Goal: Information Seeking & Learning: Learn about a topic

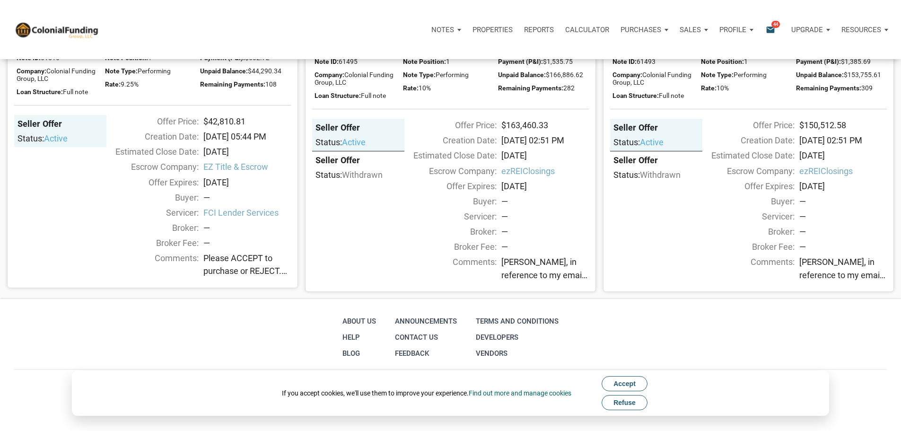
scroll to position [520, 0]
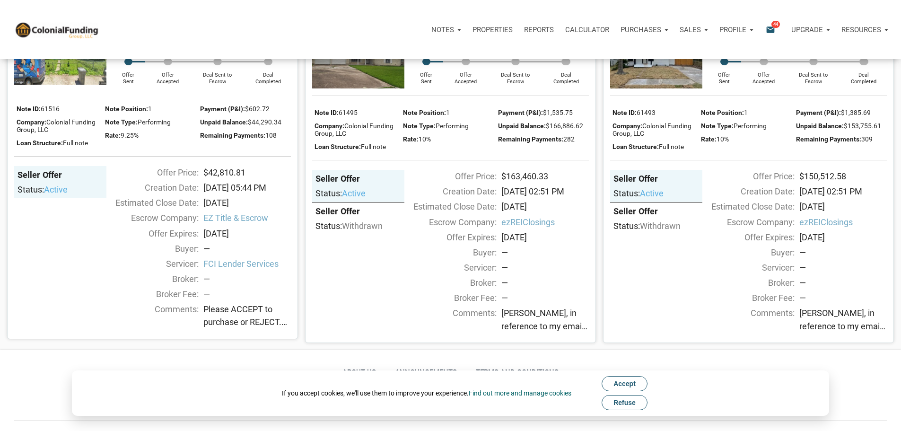
click at [669, 88] on img at bounding box center [656, 53] width 92 height 69
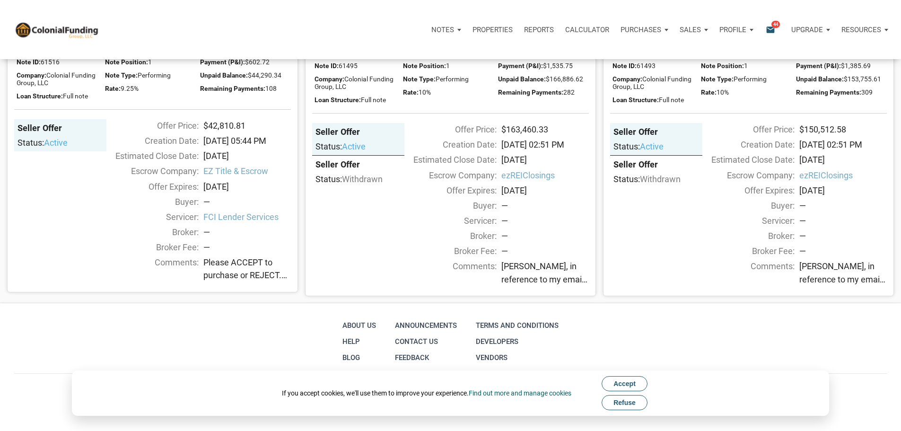
scroll to position [478, 0]
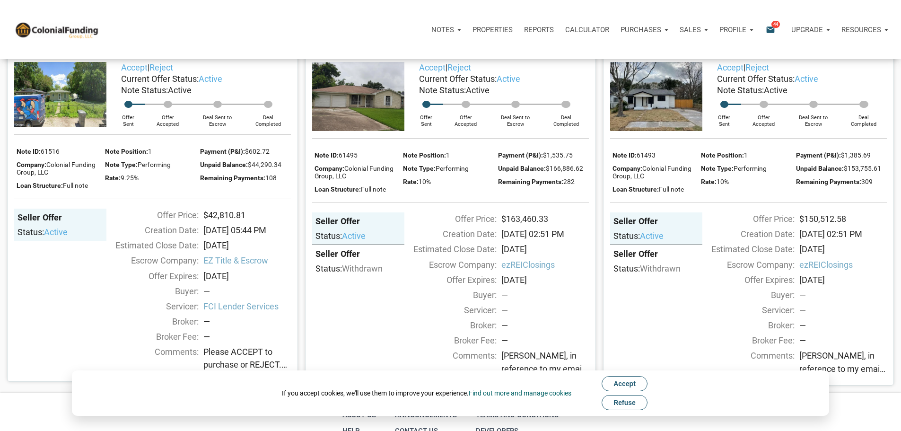
drag, startPoint x: 373, startPoint y: 161, endPoint x: 379, endPoint y: 164, distance: 6.6
click at [373, 131] on img at bounding box center [358, 96] width 92 height 69
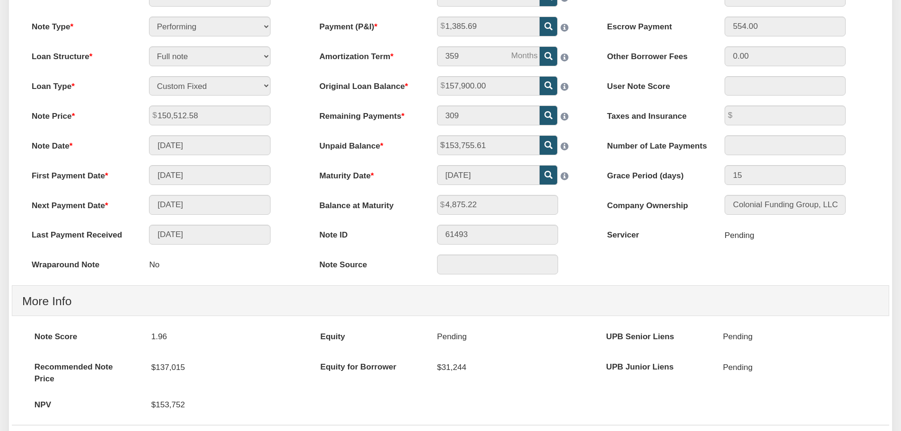
scroll to position [379, 0]
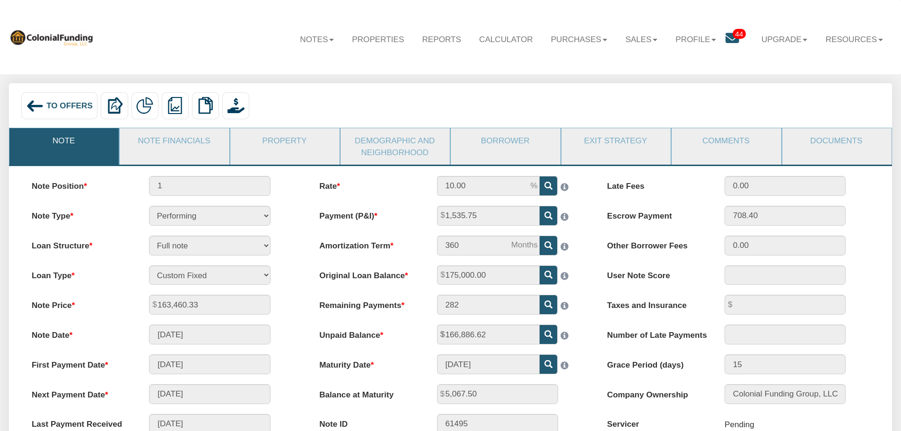
click at [202, 139] on link "Note Financials" at bounding box center [174, 140] width 108 height 25
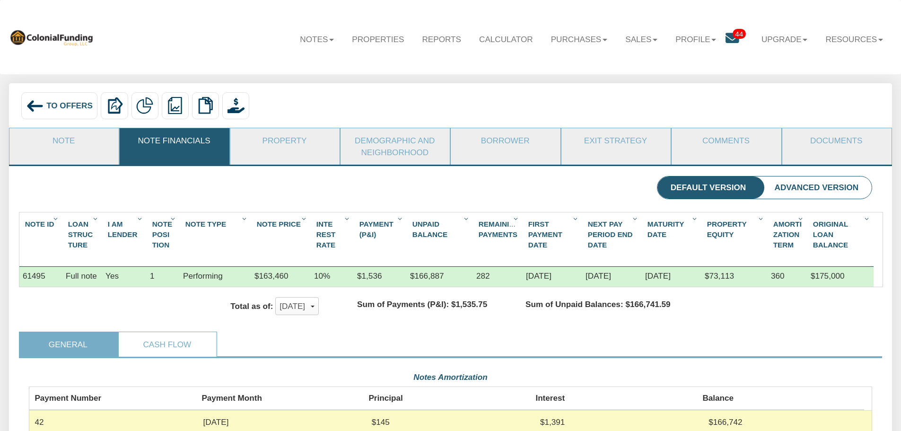
click at [51, 105] on span "To Offers" at bounding box center [69, 105] width 46 height 9
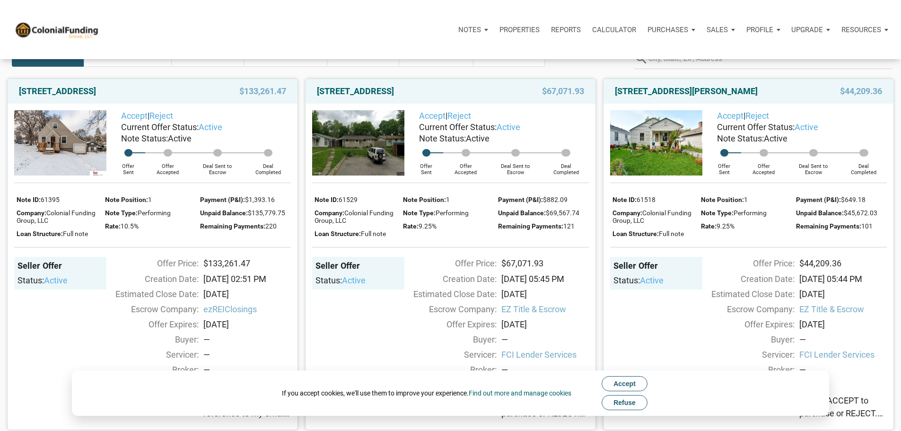
scroll to position [95, 0]
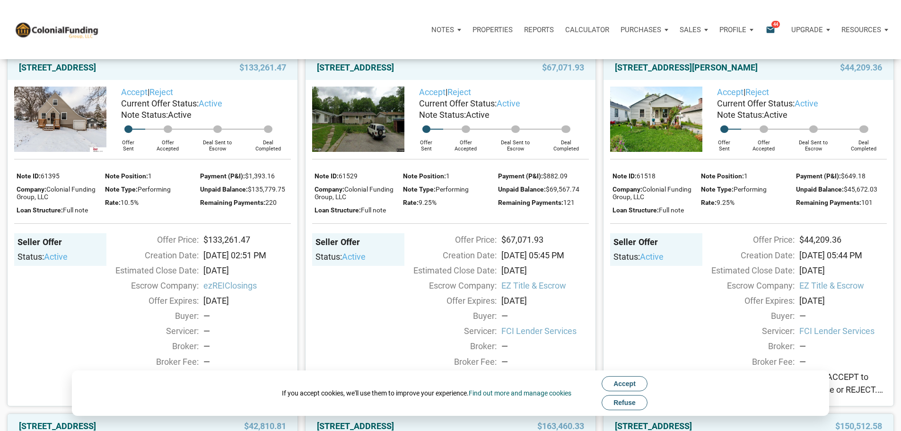
click at [68, 135] on img at bounding box center [60, 119] width 92 height 65
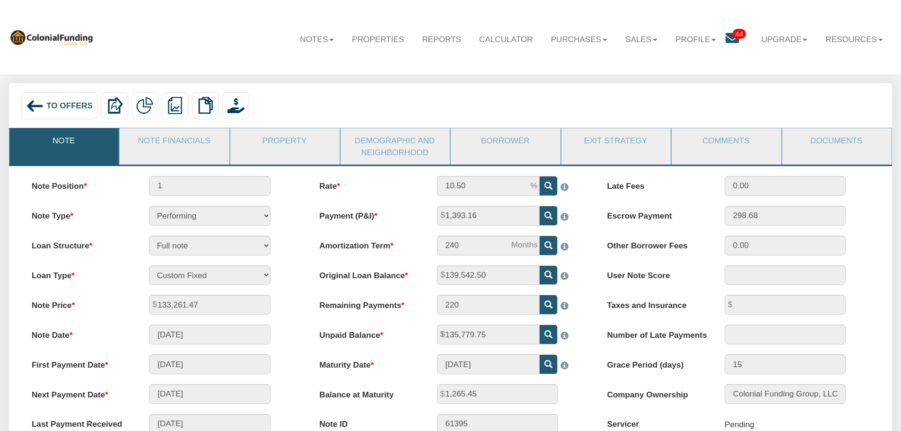
click at [59, 104] on span "To Offers" at bounding box center [69, 105] width 46 height 9
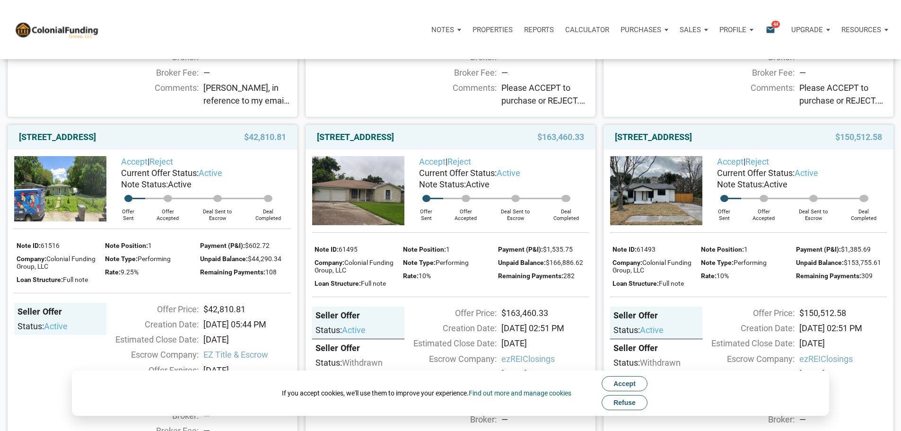
scroll to position [379, 0]
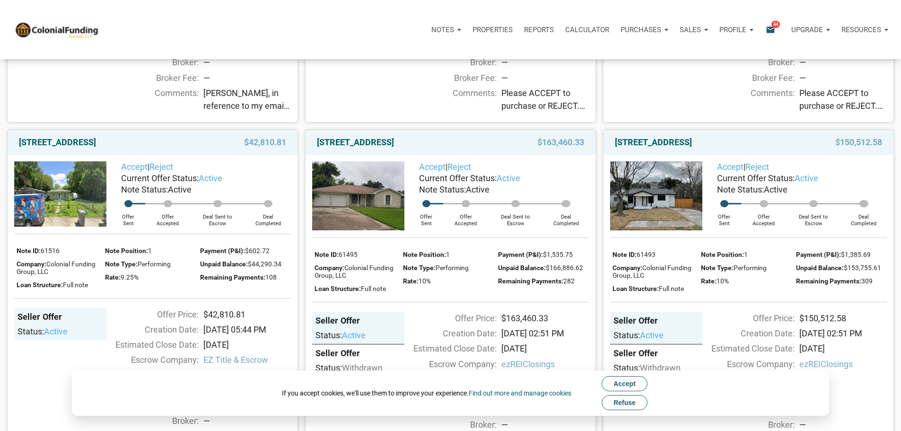
click at [334, 230] on img at bounding box center [358, 195] width 92 height 69
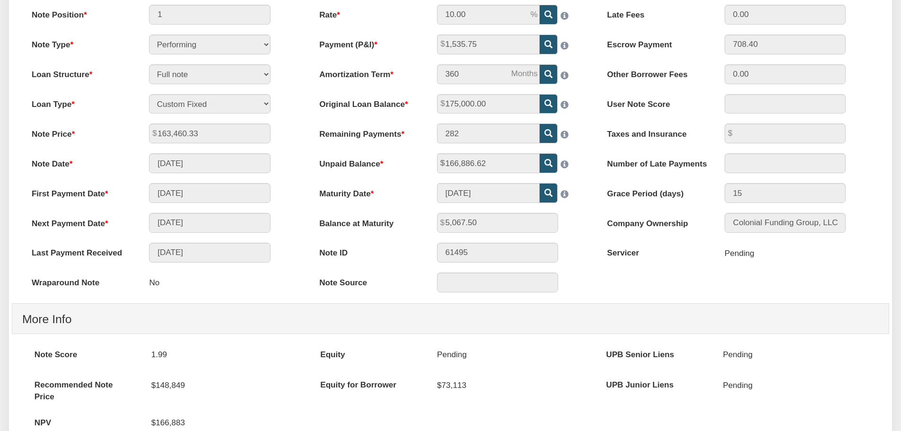
scroll to position [18, 0]
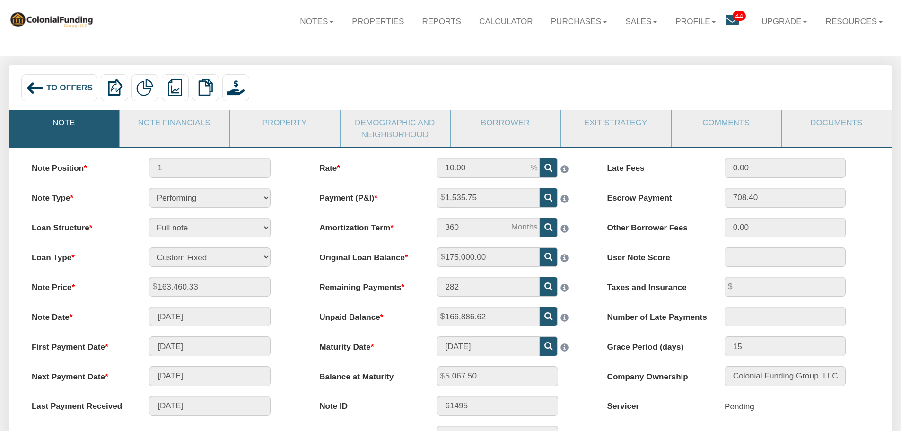
click at [89, 123] on link "Note" at bounding box center [63, 122] width 108 height 25
click at [62, 94] on div "To Offers" at bounding box center [59, 87] width 77 height 27
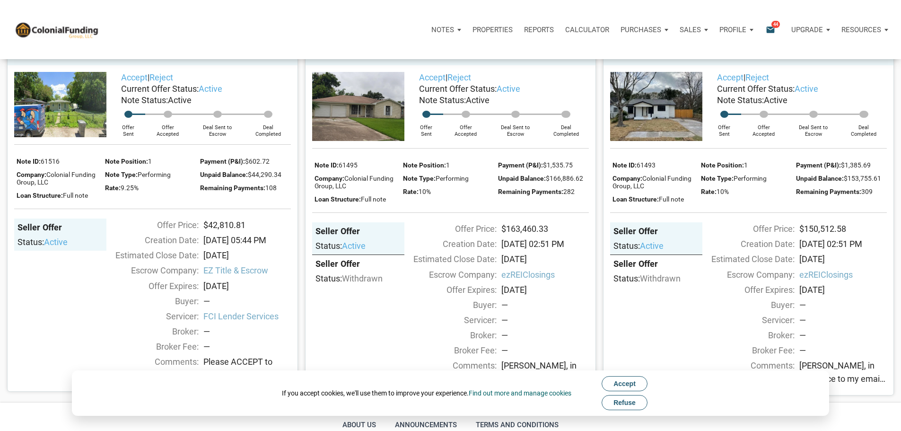
scroll to position [473, 0]
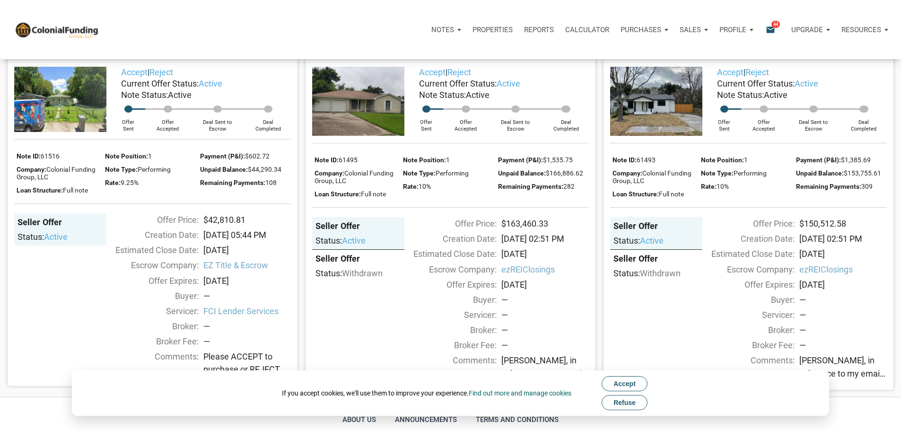
click at [378, 53] on link "[STREET_ADDRESS]" at bounding box center [355, 47] width 77 height 11
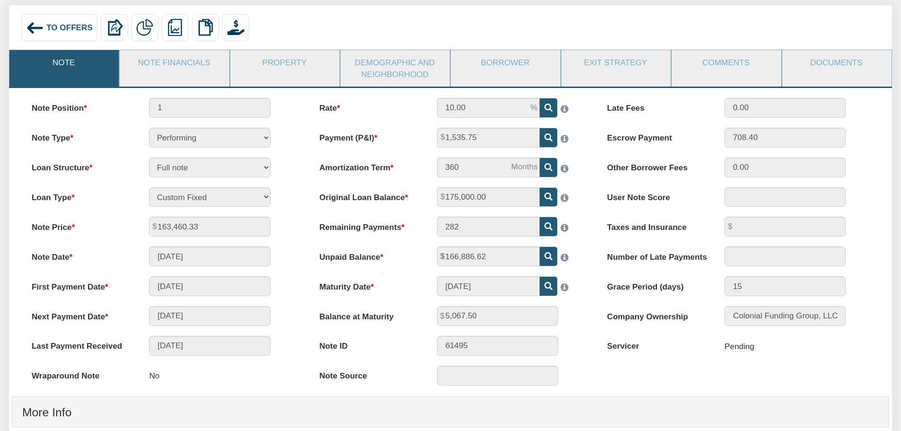
scroll to position [95, 0]
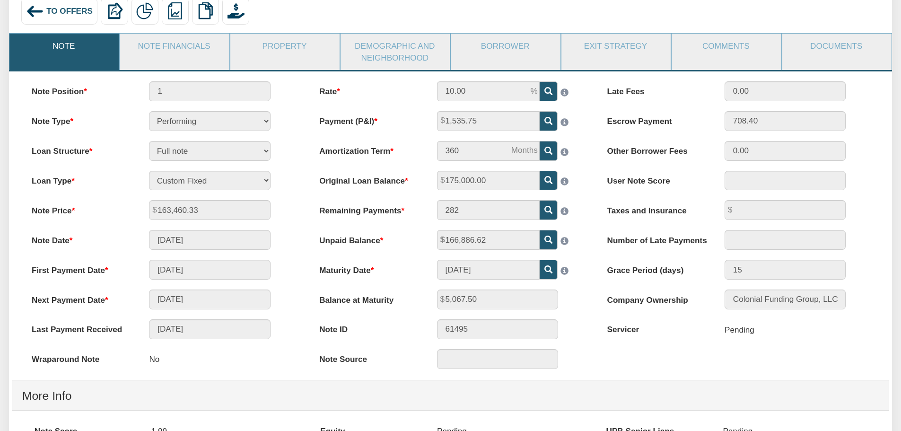
click at [161, 49] on link "Note Financials" at bounding box center [174, 46] width 108 height 25
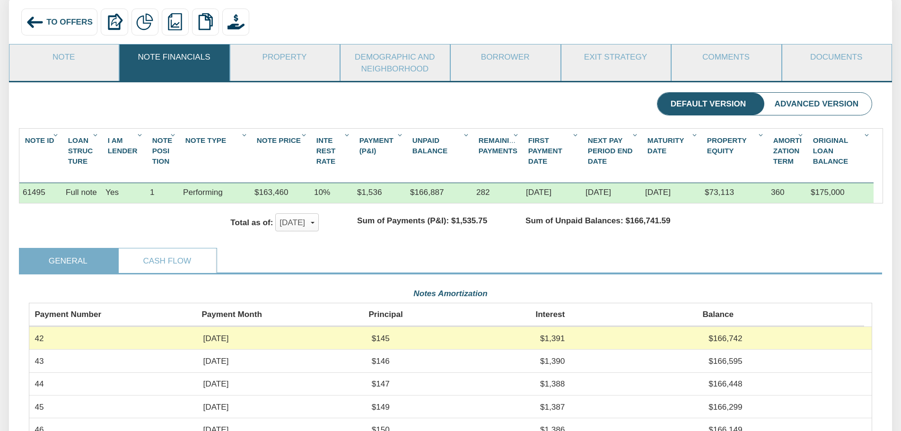
scroll to position [47, 0]
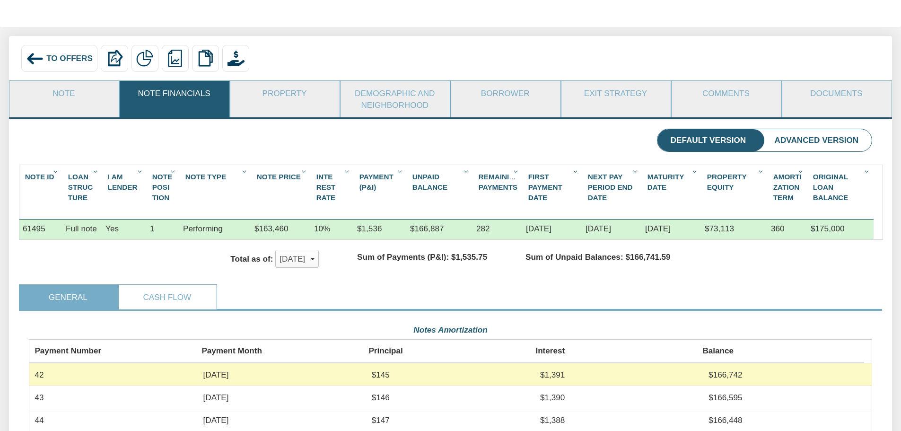
drag, startPoint x: 285, startPoint y: 102, endPoint x: 287, endPoint y: 114, distance: 12.9
click at [285, 101] on link "Property" at bounding box center [284, 93] width 108 height 25
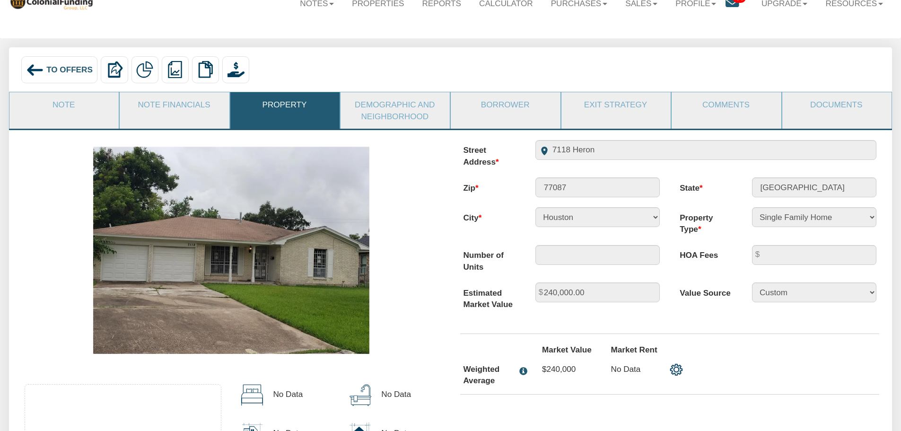
scroll to position [0, 0]
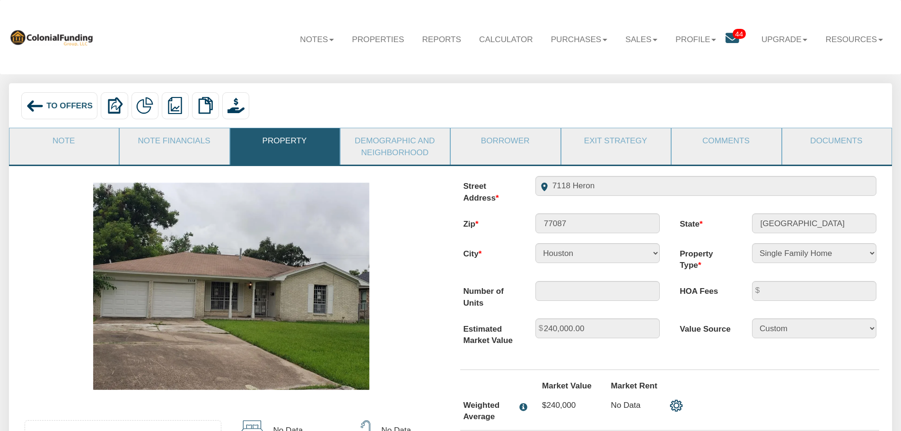
click at [407, 154] on link "Demographic and Neighborhood" at bounding box center [395, 146] width 108 height 36
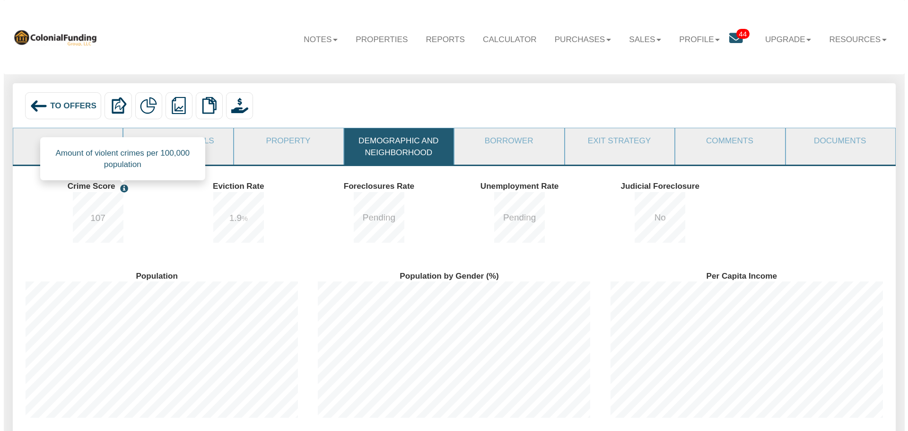
scroll to position [163, 292]
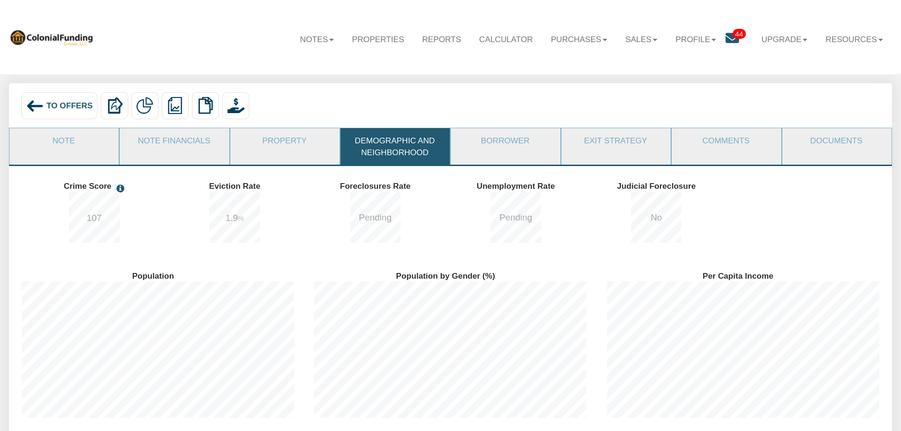
click at [519, 144] on link "Borrower" at bounding box center [505, 140] width 108 height 25
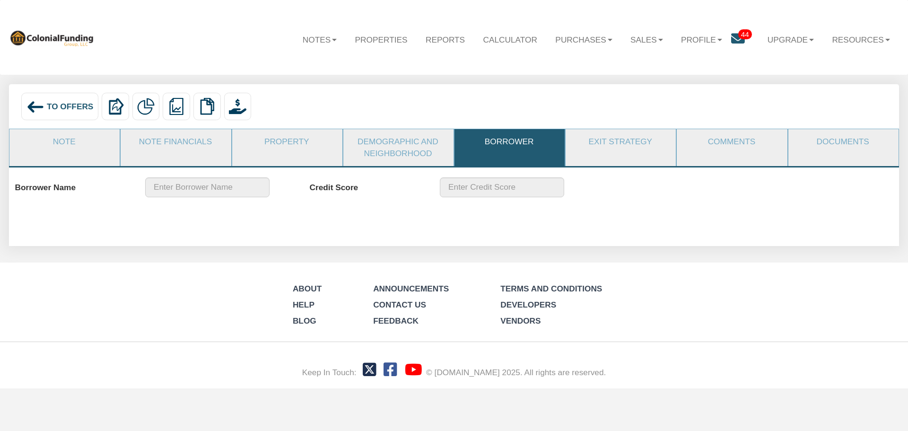
click at [624, 142] on link "Exit Strategy" at bounding box center [620, 141] width 109 height 25
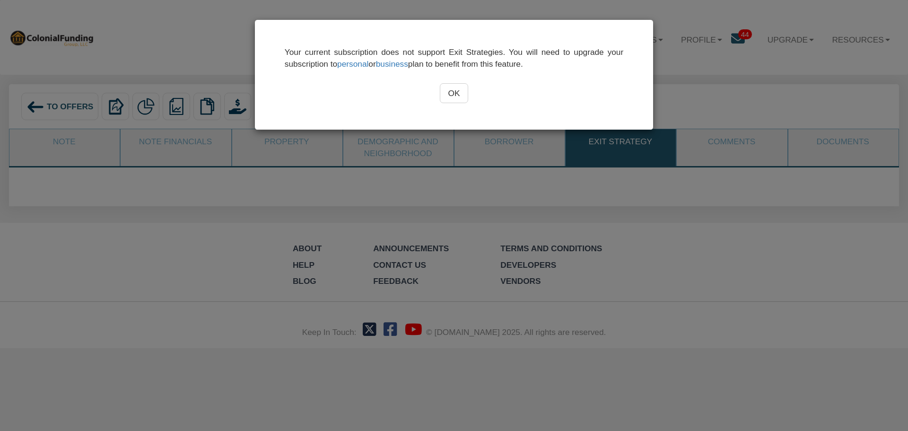
click at [734, 144] on div "Your current subscription does not support Exit Strategies. You will need to up…" at bounding box center [454, 215] width 908 height 431
drag, startPoint x: 461, startPoint y: 93, endPoint x: 525, endPoint y: 106, distance: 65.1
click at [463, 93] on input "OK" at bounding box center [454, 93] width 29 height 20
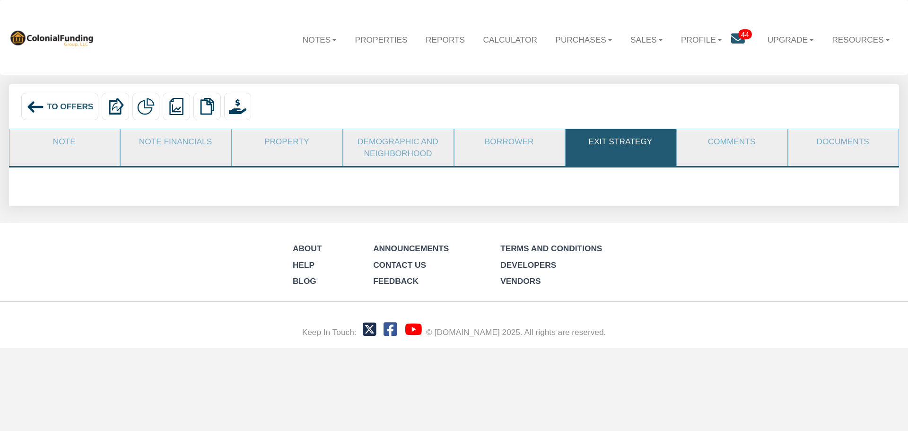
click at [851, 141] on link "Documents" at bounding box center [843, 141] width 109 height 25
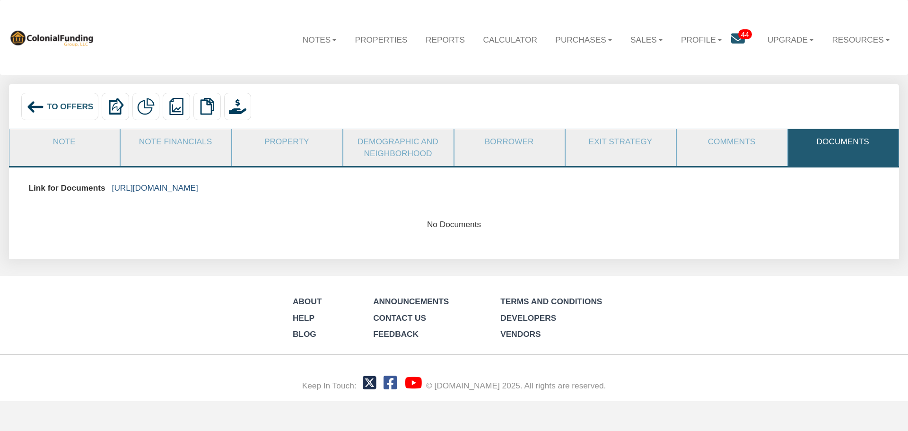
click at [198, 185] on link "https://colonialfundinggroup.sharepoint.com/:f:/s/operationsteam/EggFpjy2Vf1Fpp…" at bounding box center [155, 187] width 86 height 9
click at [198, 193] on p "https://colonialfundinggroup.sharepoint.com/:f:/s/operationsteam/EggFpjy2Vf1Fpp…" at bounding box center [155, 187] width 86 height 21
click at [198, 189] on link "https://colonialfundinggroup.sharepoint.com/:f:/s/operationsteam/EggFpjy2Vf1Fpp…" at bounding box center [155, 187] width 86 height 9
click at [79, 104] on span "To Offers" at bounding box center [70, 106] width 47 height 9
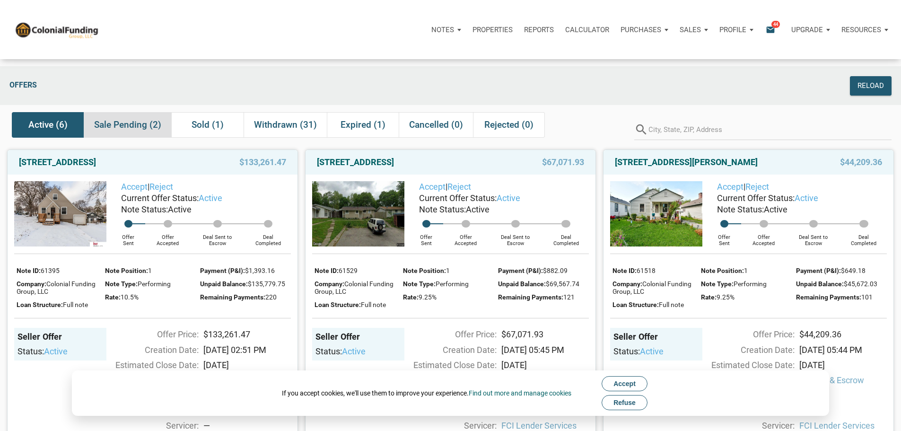
click at [141, 131] on span "Sale Pending (2)" at bounding box center [127, 124] width 67 height 11
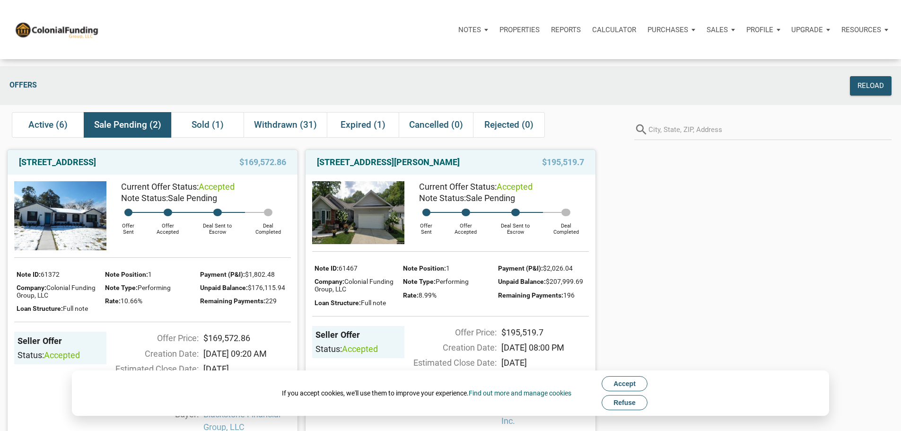
click at [96, 168] on link "1501 E 27th St, Bryan, TX, 77803" at bounding box center [57, 162] width 77 height 11
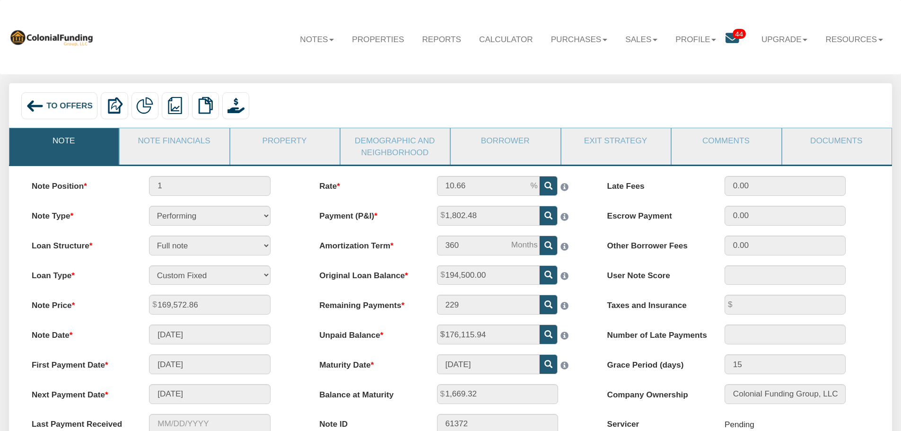
click at [833, 140] on link "Documents" at bounding box center [837, 140] width 108 height 25
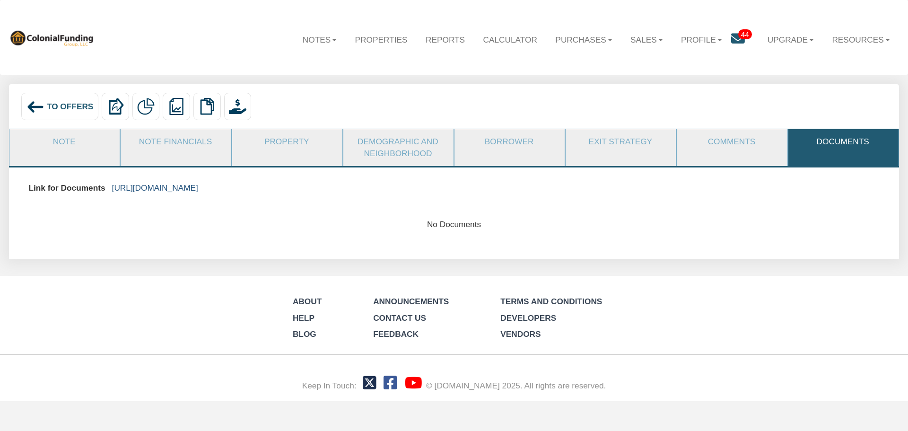
click at [198, 185] on link "https://colonialfundinggroup.sharepoint.com/:f:/s/operationsteam/EiFxjJfLNXVFp6…" at bounding box center [155, 187] width 86 height 9
click at [64, 101] on div "To Offers" at bounding box center [59, 106] width 77 height 27
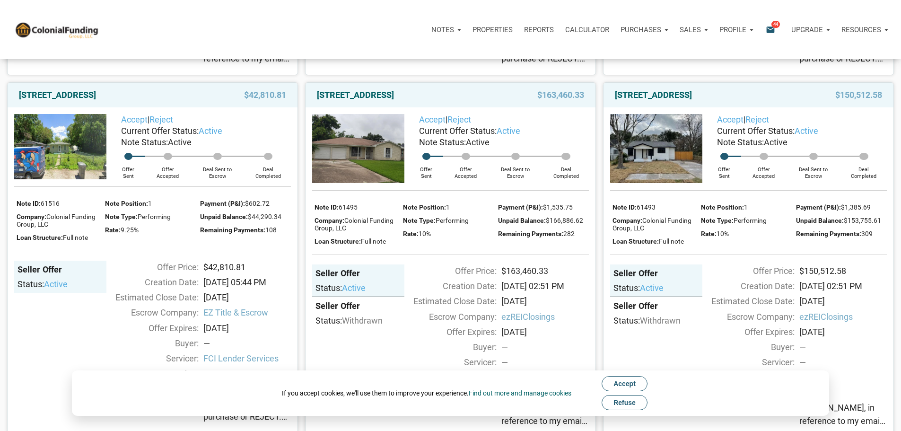
scroll to position [473, 0]
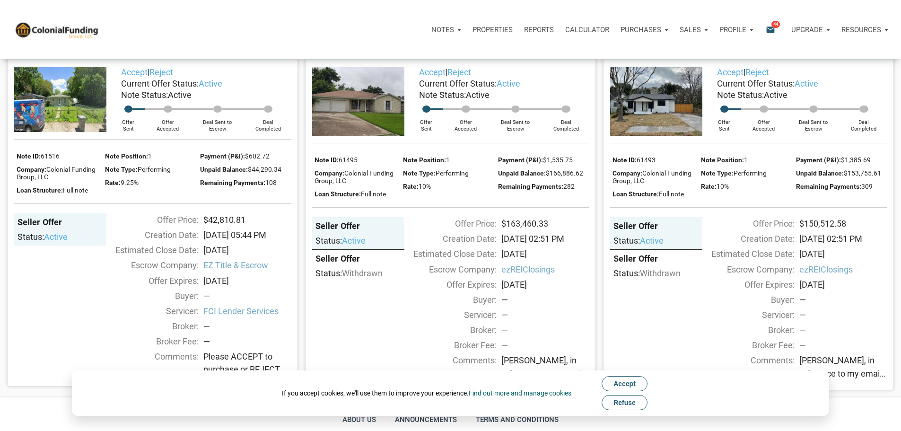
drag, startPoint x: 677, startPoint y: 102, endPoint x: 677, endPoint y: 109, distance: 7.1
click at [677, 53] on link "[STREET_ADDRESS]" at bounding box center [653, 47] width 77 height 11
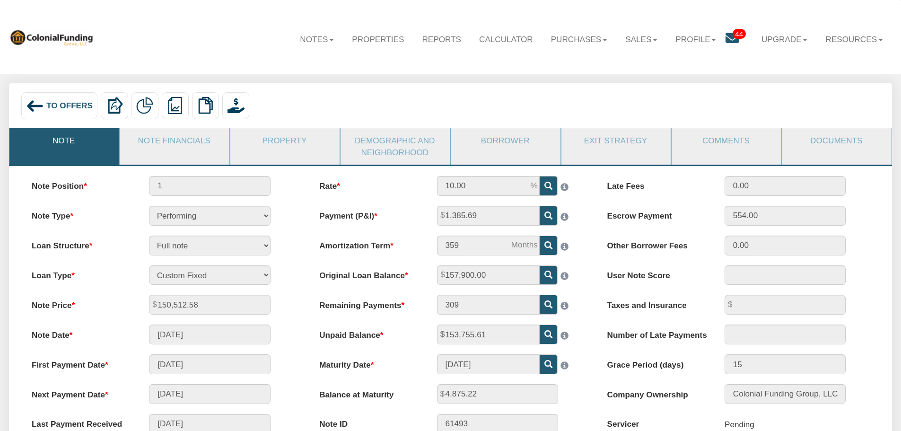
click at [181, 145] on link "Note Financials" at bounding box center [174, 140] width 108 height 25
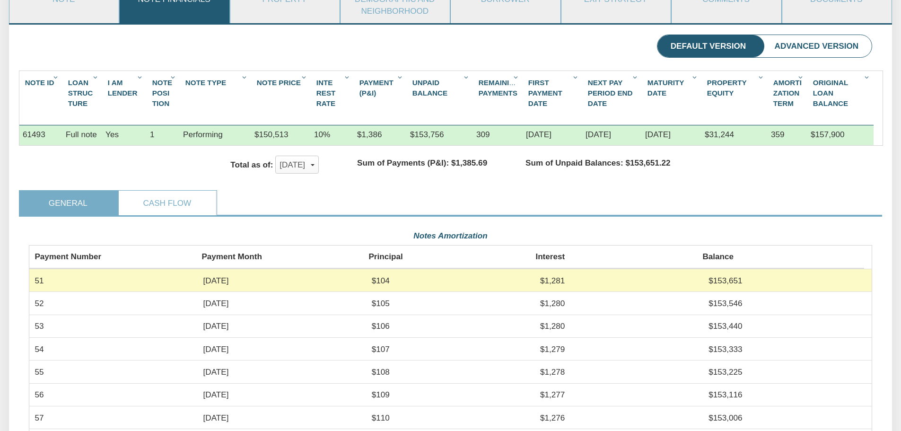
scroll to position [142, 0]
click at [335, 190] on div "Total as of: Aug, 2025 x Aug, 2025 ✓ Sep, 2025 Oct, 2025 Nov, 2025 Dec, 2025 Ja…" at bounding box center [450, 167] width 863 height 44
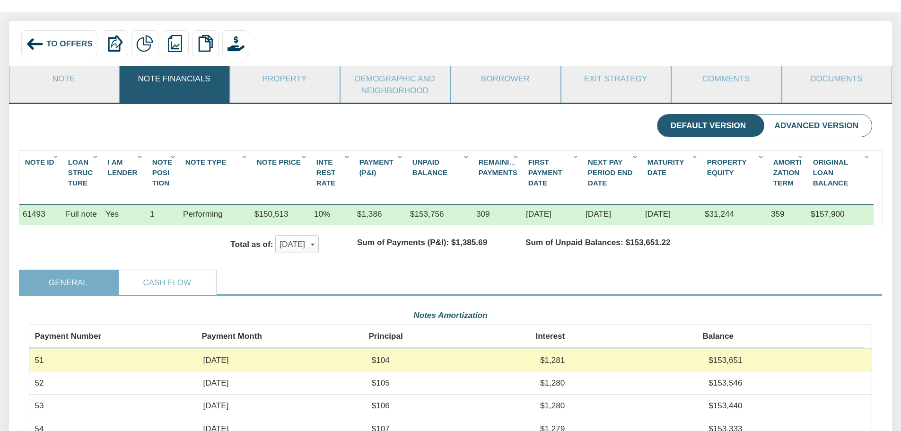
scroll to position [0, 0]
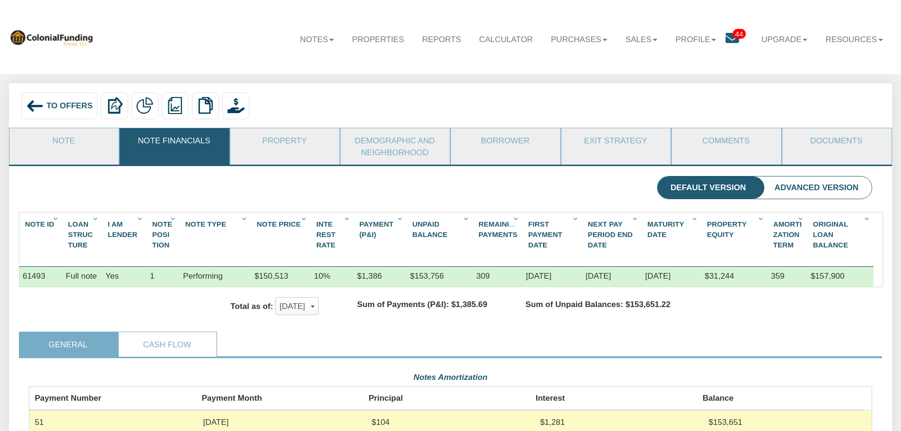
click at [304, 145] on link "Property" at bounding box center [284, 140] width 108 height 25
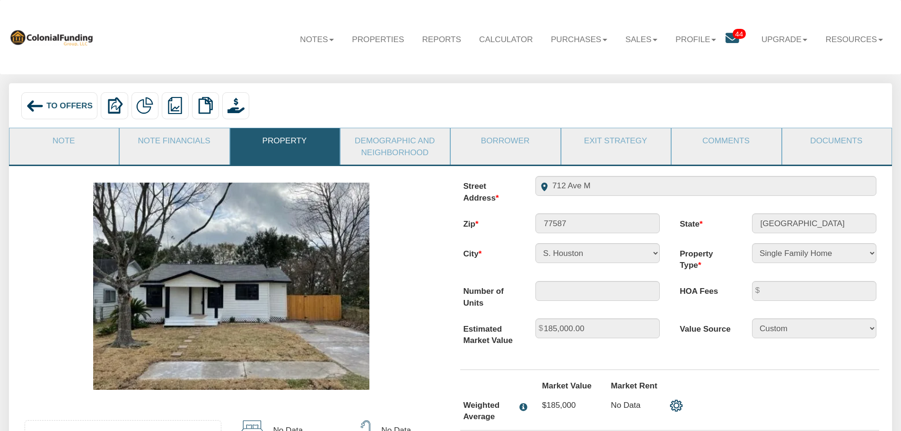
click at [301, 231] on img at bounding box center [231, 286] width 276 height 207
click at [285, 281] on img at bounding box center [231, 286] width 276 height 207
click at [61, 139] on link "Note" at bounding box center [63, 140] width 108 height 25
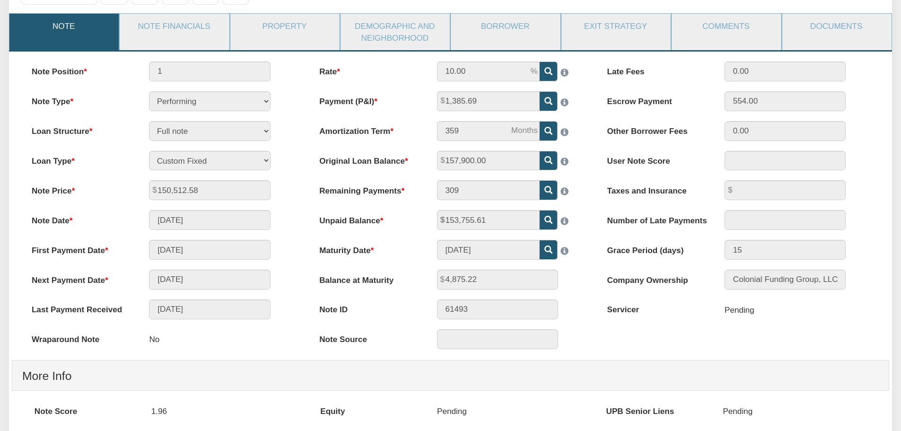
scroll to position [47, 0]
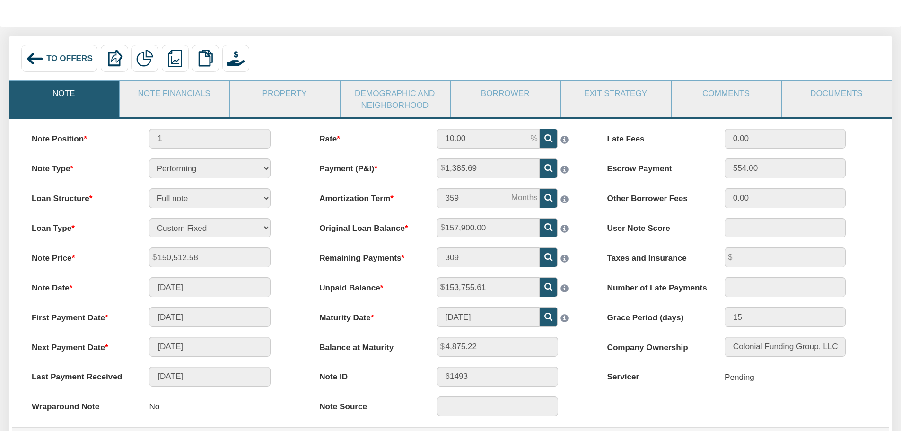
click at [180, 98] on link "Note Financials" at bounding box center [174, 93] width 108 height 25
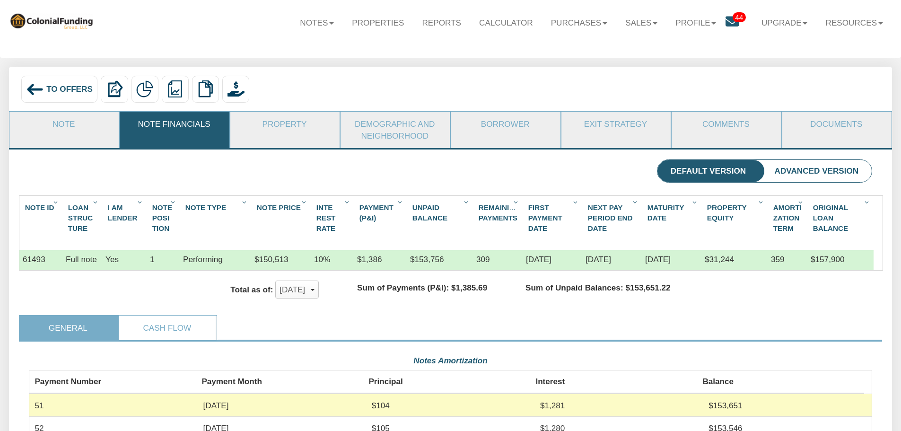
scroll to position [0, 0]
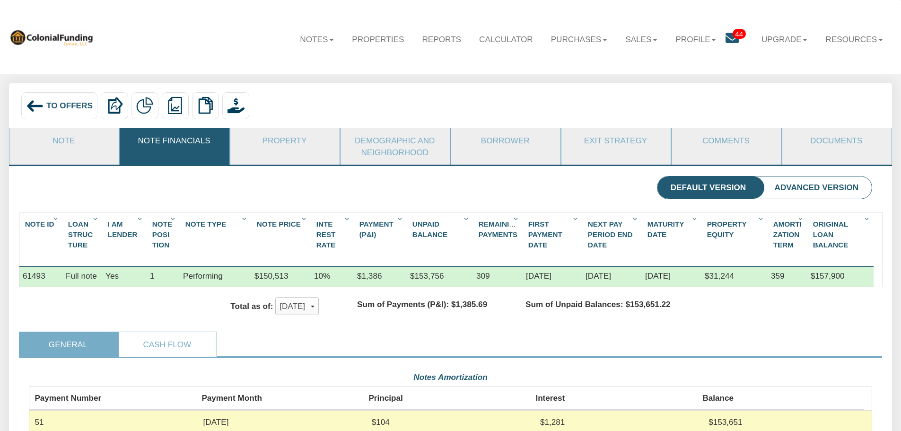
drag, startPoint x: 278, startPoint y: 144, endPoint x: 283, endPoint y: 150, distance: 8.4
click at [278, 144] on link "Property" at bounding box center [284, 140] width 108 height 25
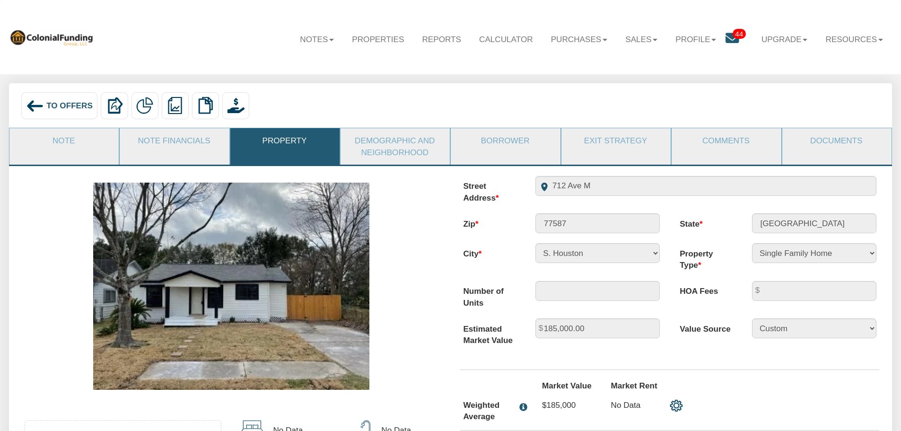
click at [426, 156] on link "Demographic and Neighborhood" at bounding box center [395, 146] width 108 height 36
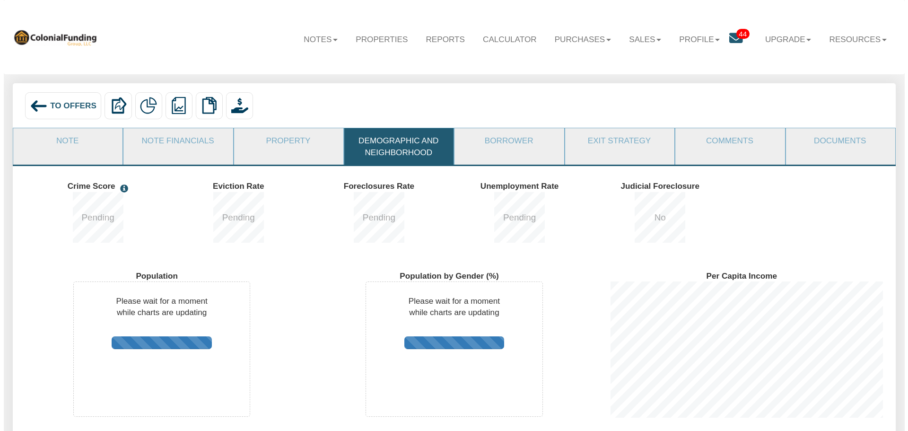
scroll to position [163, 292]
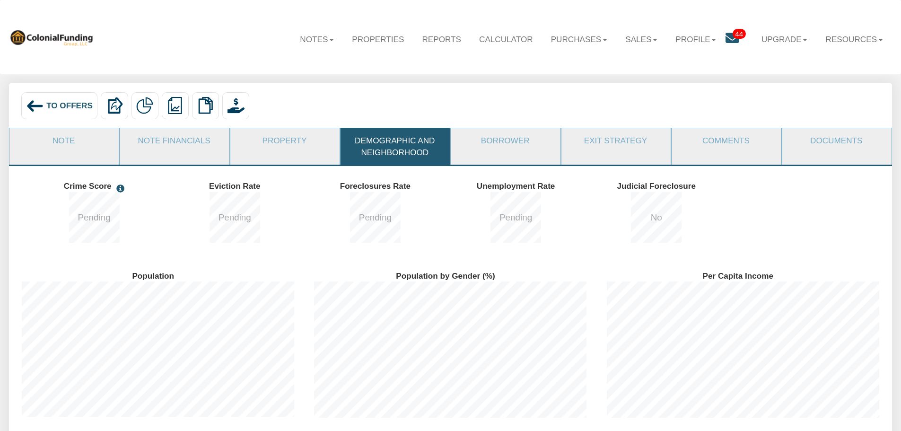
click at [509, 141] on link "Borrower" at bounding box center [505, 140] width 108 height 25
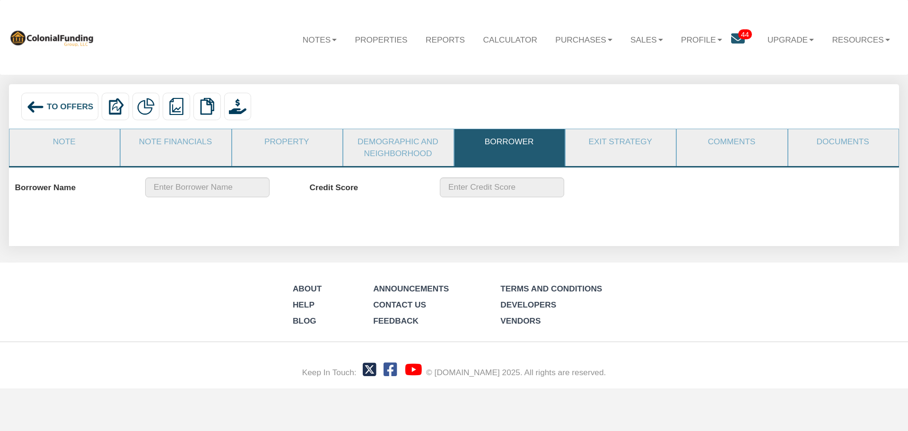
click at [822, 141] on link "Documents" at bounding box center [843, 141] width 109 height 25
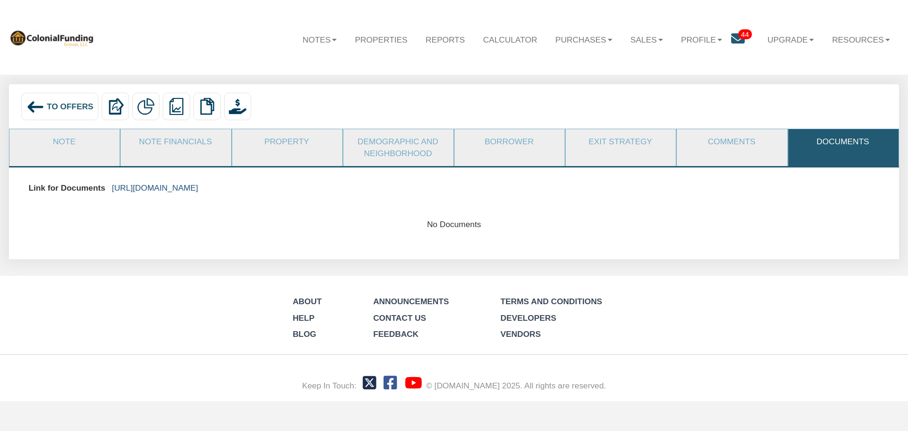
click at [198, 189] on link "https://colonialfundinggroup.sharepoint.com/:f:/s/operationsteam/Eg5p2f-ec6BFi1…" at bounding box center [155, 187] width 86 height 9
click at [85, 106] on span "To Offers" at bounding box center [70, 106] width 47 height 9
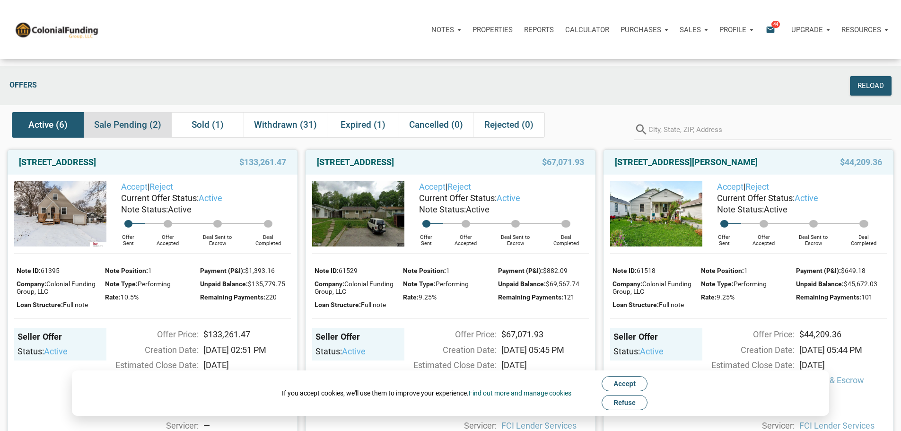
click at [135, 126] on span "Sale Pending (2)" at bounding box center [127, 124] width 67 height 11
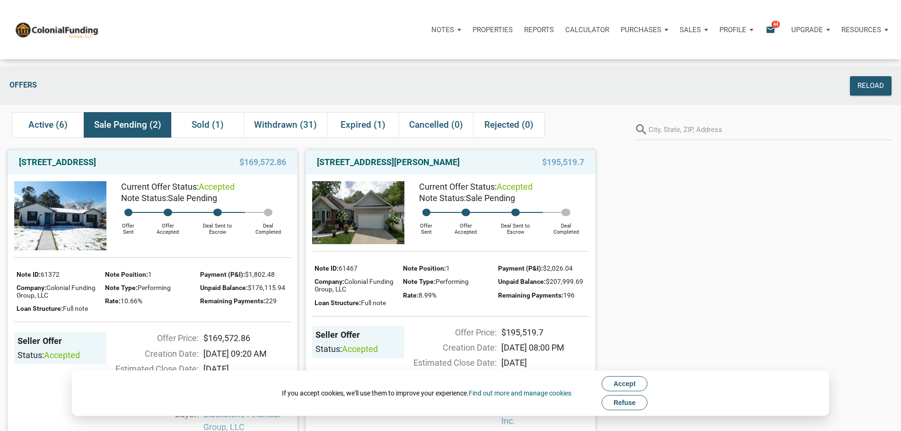
click at [636, 404] on span "Refuse" at bounding box center [625, 403] width 22 height 8
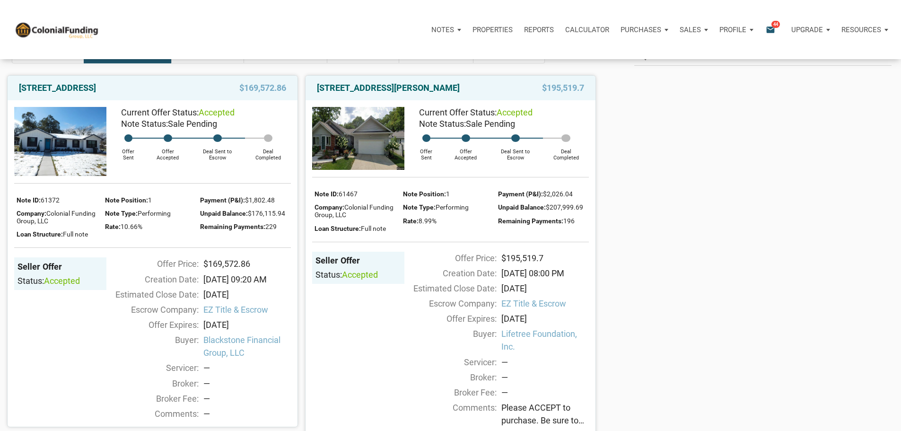
scroll to position [47, 0]
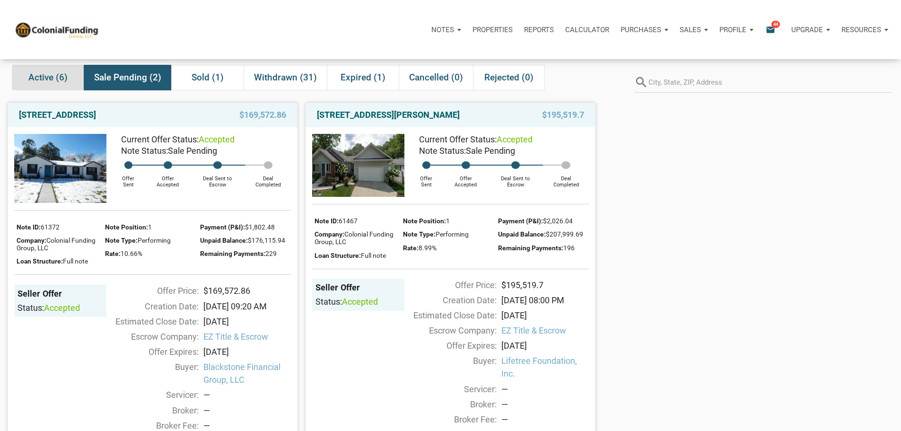
click at [55, 81] on span "Active (6)" at bounding box center [47, 77] width 39 height 11
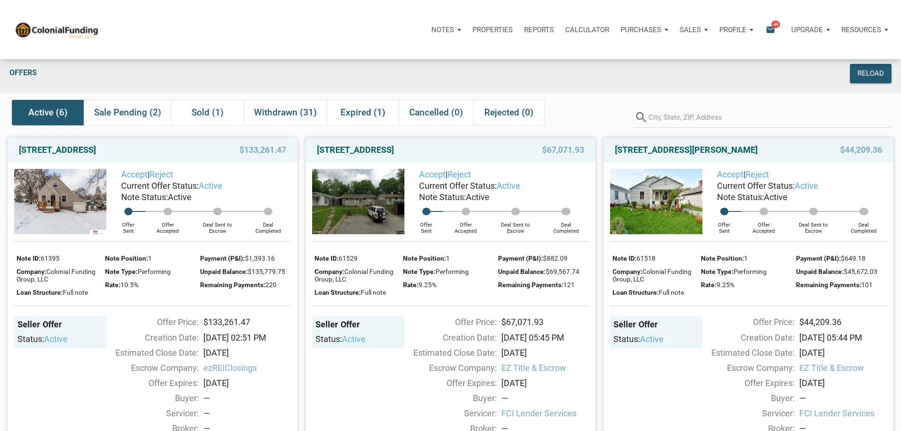
scroll to position [0, 0]
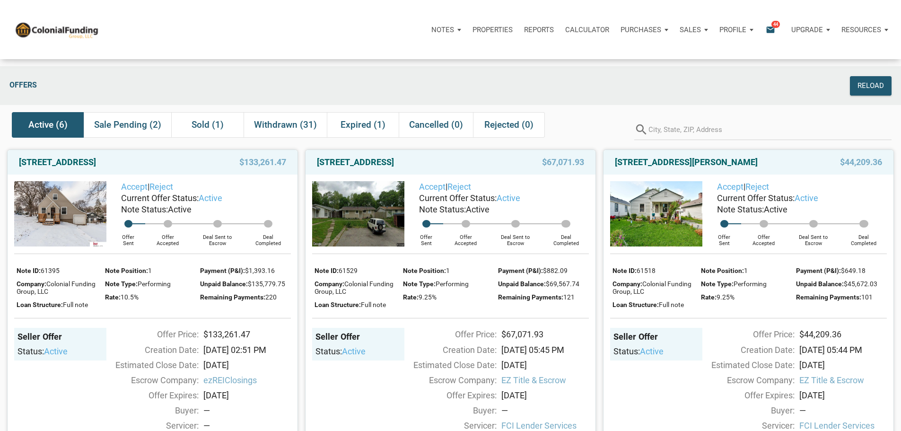
click at [89, 168] on link "4542 Grand Ave, Omaha, NE, 68104" at bounding box center [57, 162] width 77 height 11
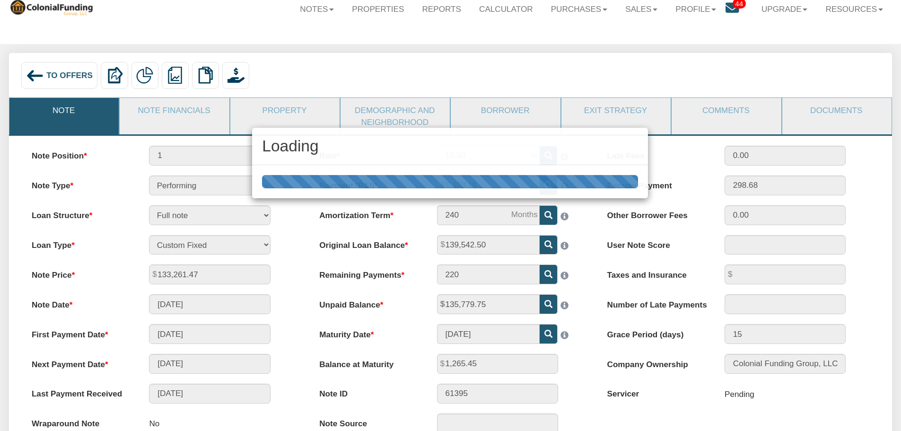
scroll to position [47, 0]
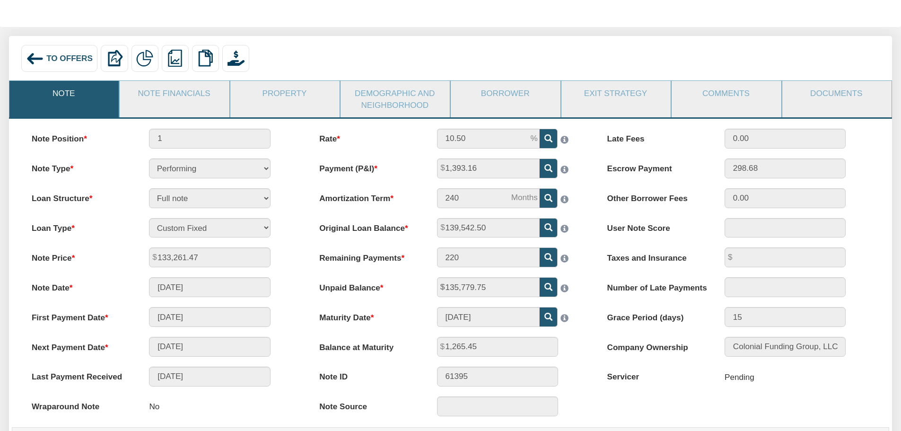
click at [199, 93] on link "Note Financials" at bounding box center [174, 93] width 108 height 25
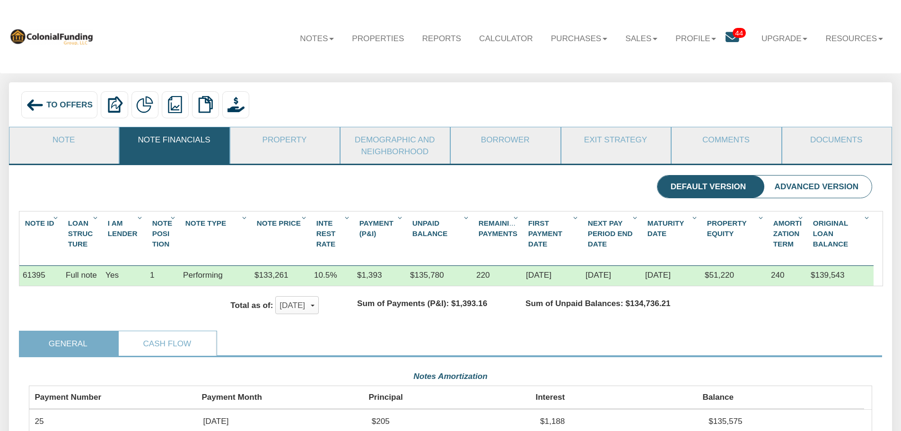
scroll to position [0, 0]
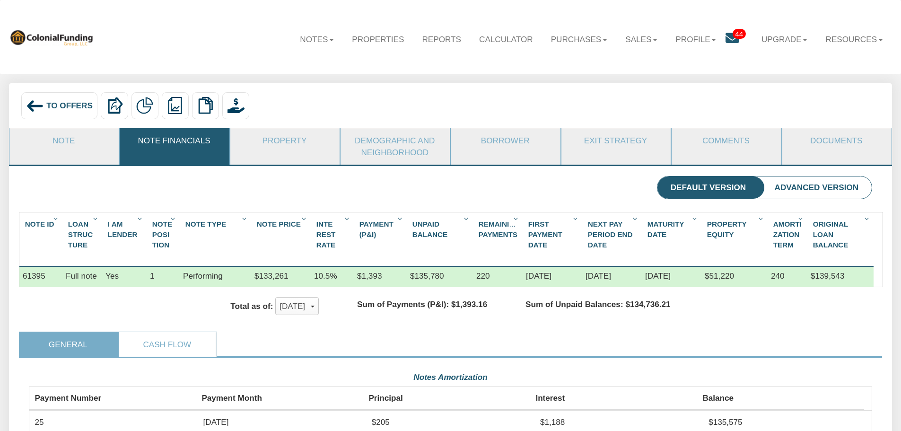
click at [302, 145] on link "Property" at bounding box center [284, 140] width 108 height 25
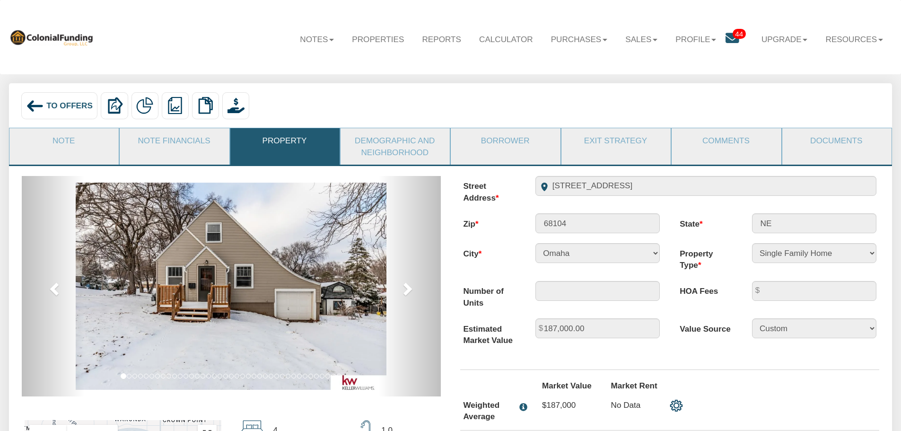
click at [274, 265] on img at bounding box center [231, 286] width 311 height 207
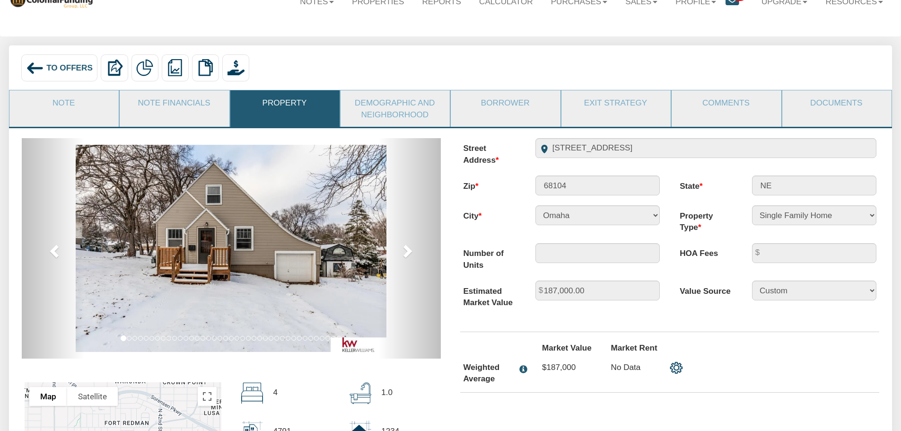
scroll to position [95, 0]
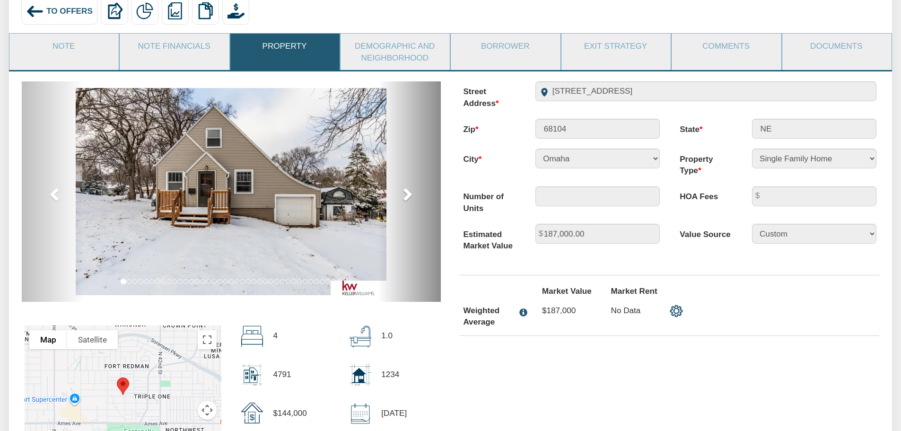
click at [403, 195] on span at bounding box center [407, 194] width 14 height 14
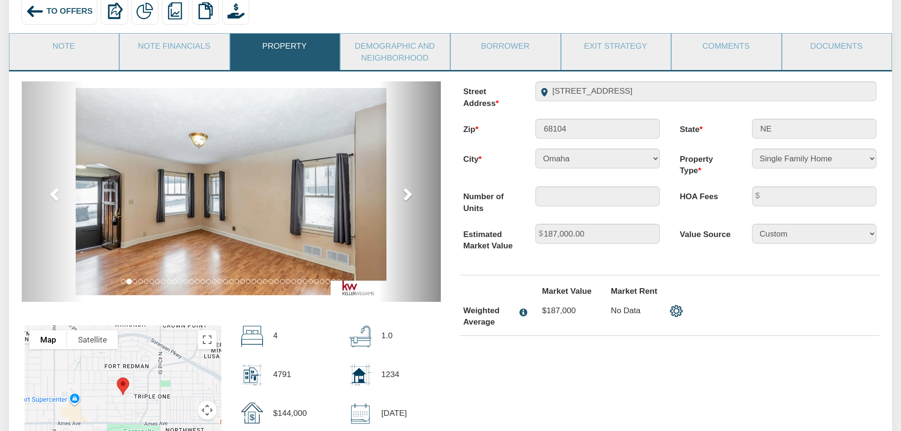
click at [407, 194] on span at bounding box center [407, 194] width 14 height 14
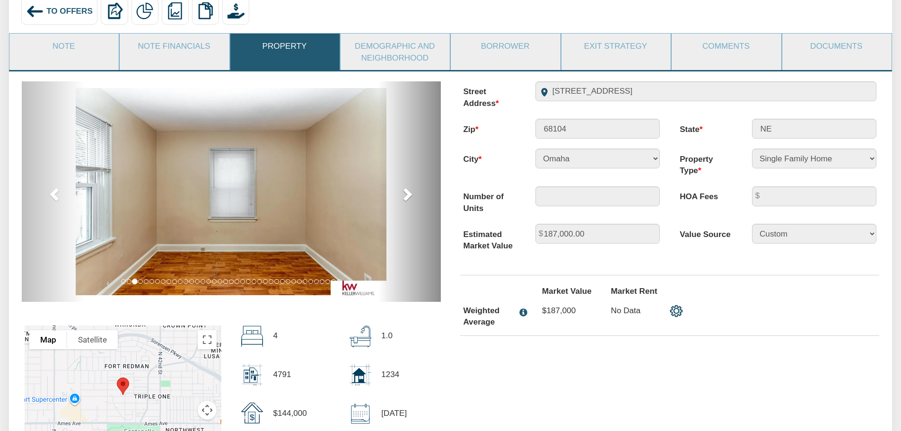
click at [409, 194] on span at bounding box center [407, 194] width 14 height 14
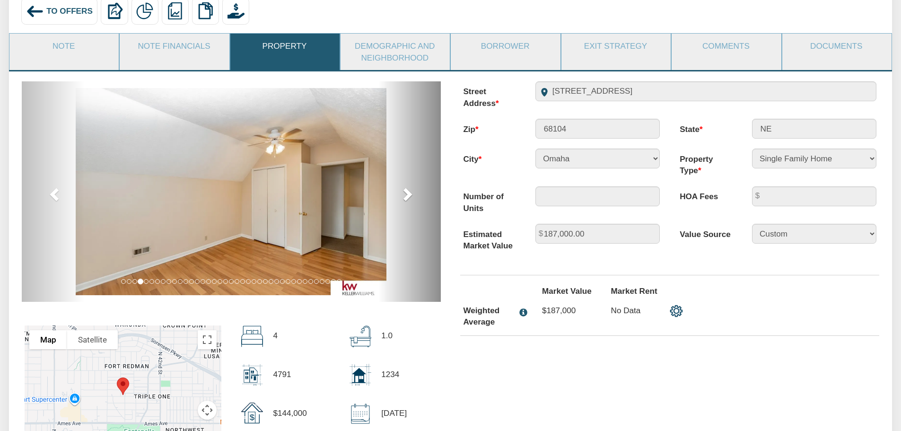
click at [409, 197] on span at bounding box center [407, 194] width 14 height 14
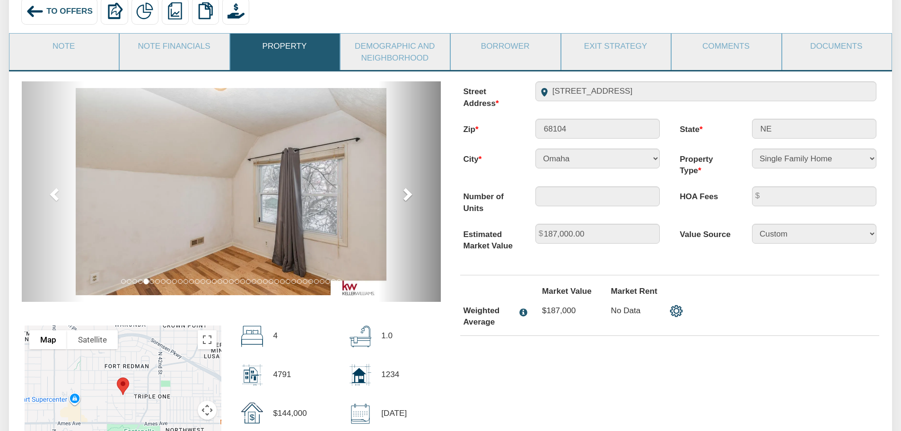
click at [409, 197] on span at bounding box center [407, 194] width 14 height 14
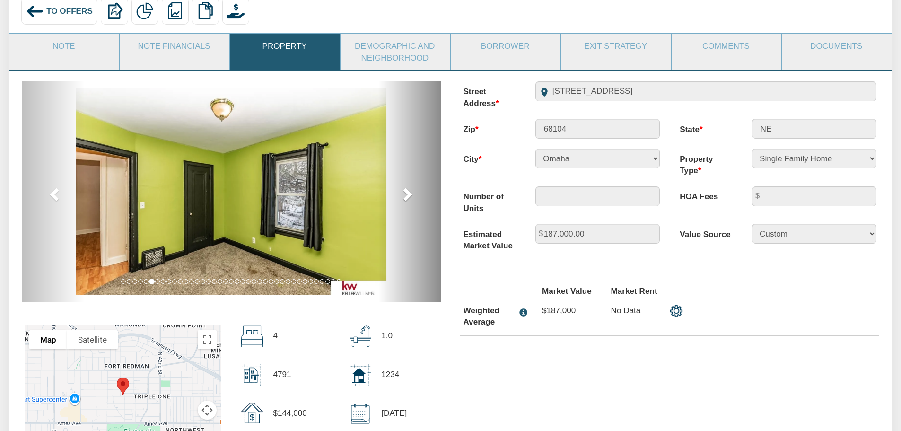
click at [408, 198] on span at bounding box center [407, 194] width 14 height 14
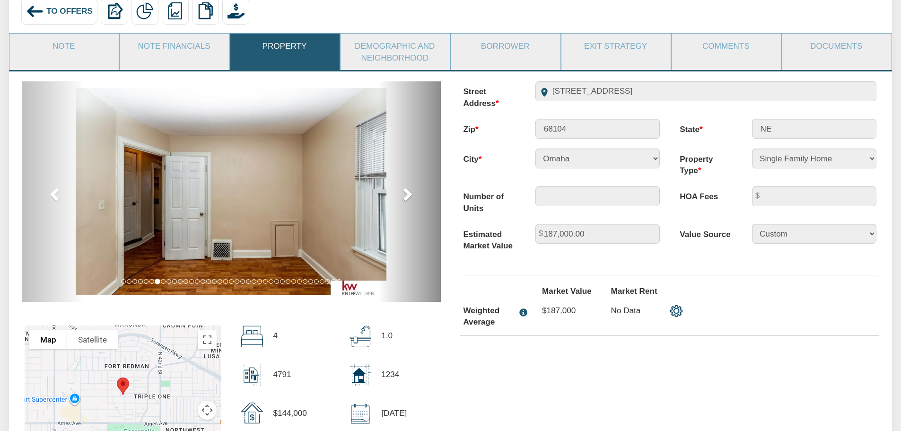
click at [407, 198] on span at bounding box center [407, 194] width 14 height 14
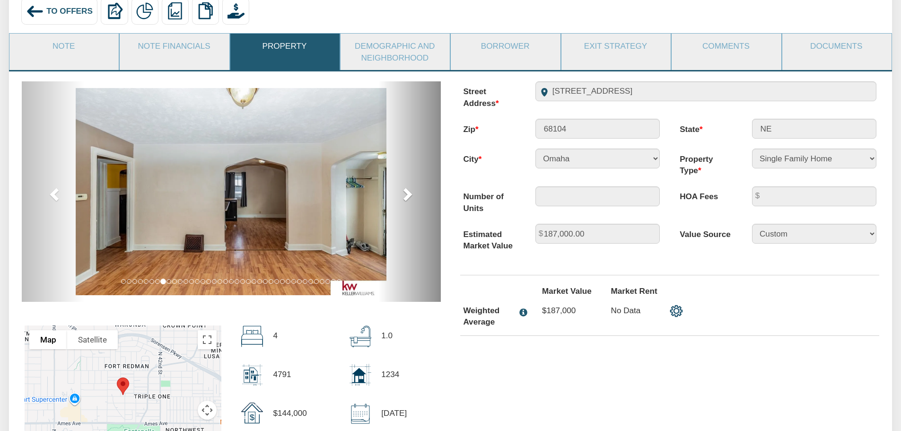
click at [405, 199] on span at bounding box center [407, 194] width 14 height 14
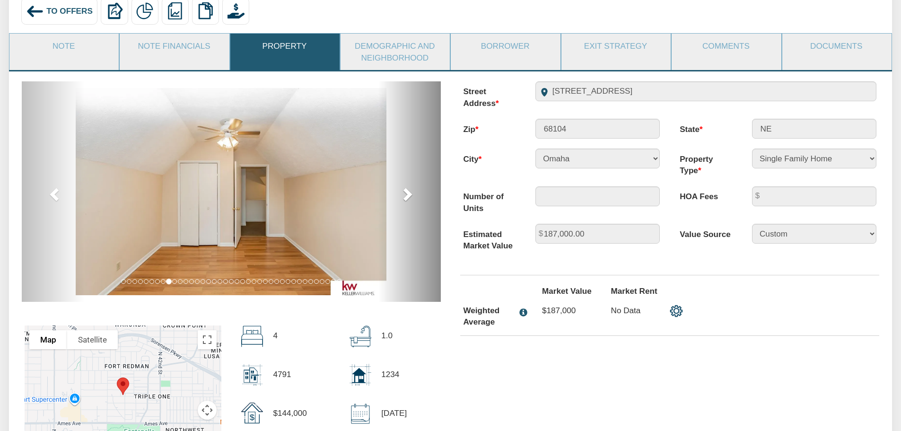
click at [404, 199] on span at bounding box center [407, 194] width 14 height 14
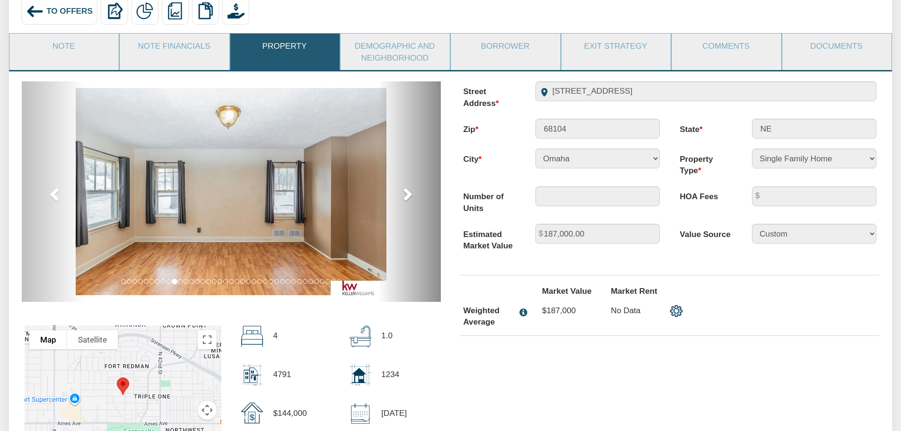
click at [404, 199] on span at bounding box center [407, 194] width 14 height 14
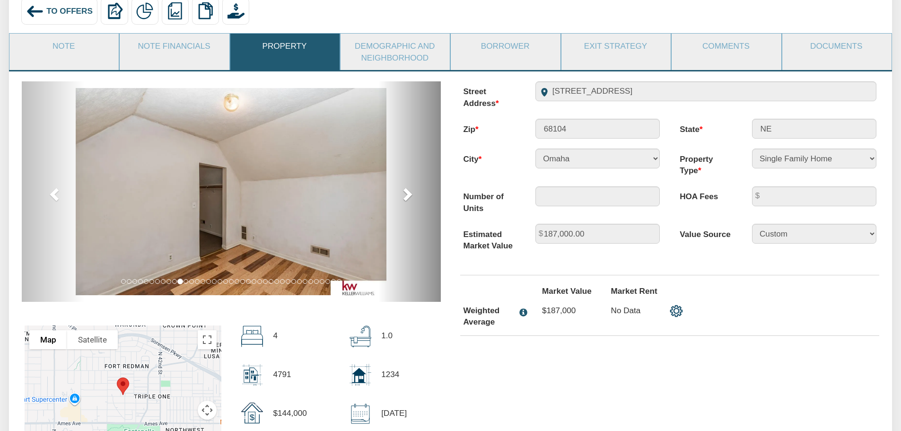
click at [405, 199] on span at bounding box center [407, 194] width 14 height 14
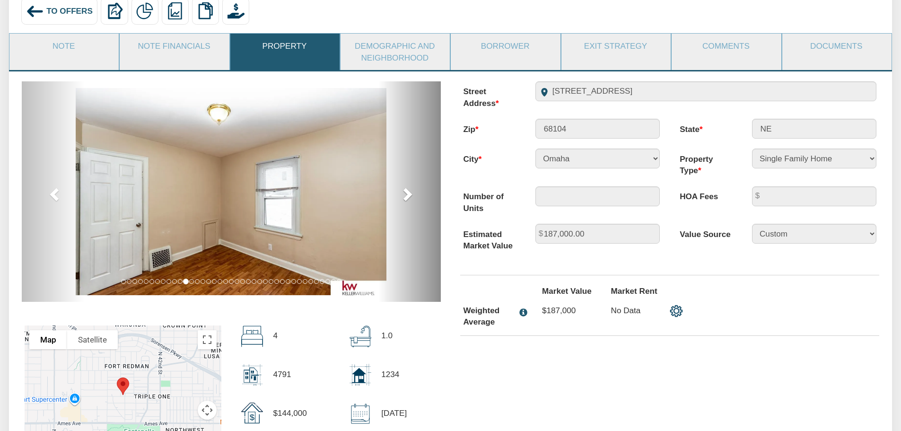
click at [404, 199] on span at bounding box center [407, 194] width 14 height 14
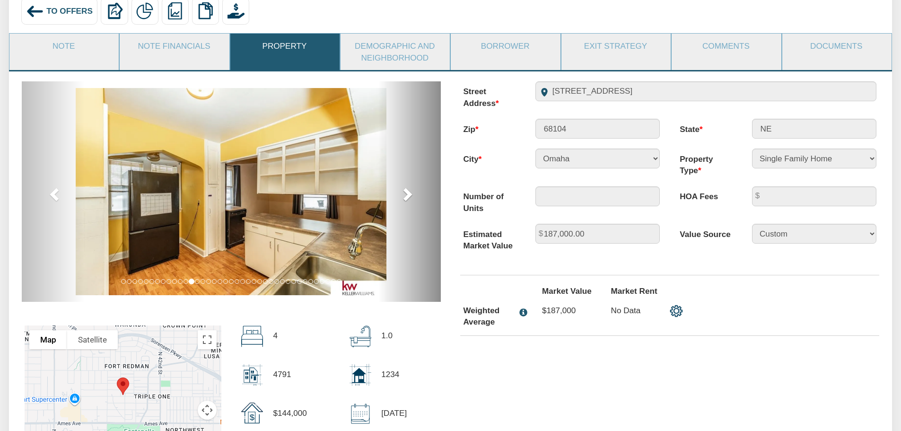
click at [404, 199] on span at bounding box center [407, 194] width 14 height 14
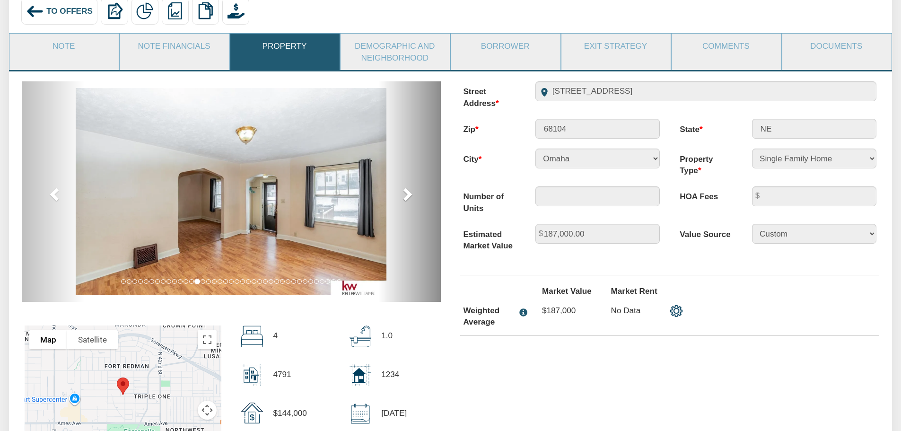
click at [404, 199] on span at bounding box center [407, 194] width 14 height 14
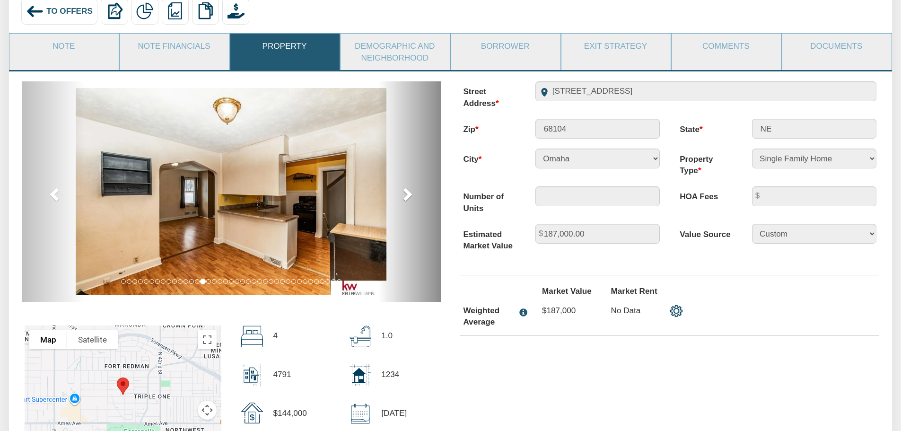
click at [404, 199] on span at bounding box center [407, 194] width 14 height 14
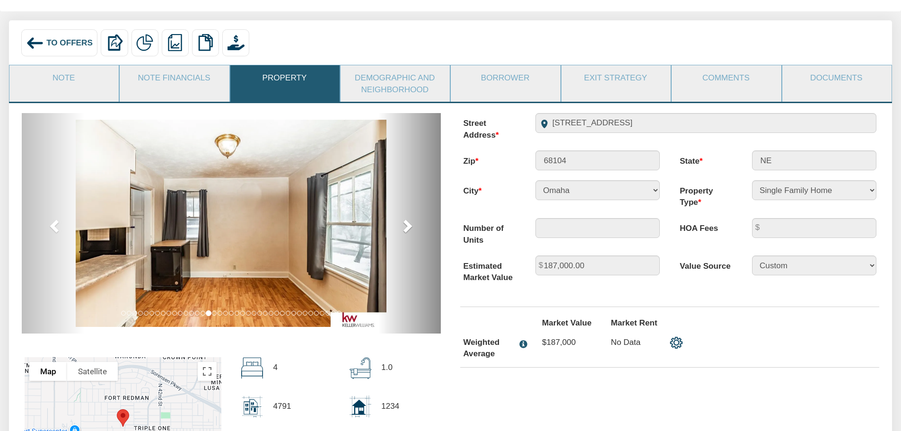
scroll to position [0, 0]
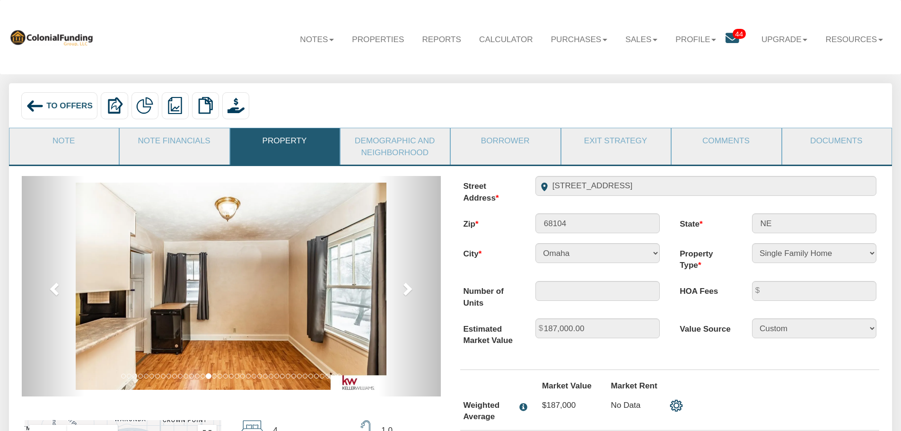
click at [417, 149] on link "Demographic and Neighborhood" at bounding box center [395, 146] width 108 height 36
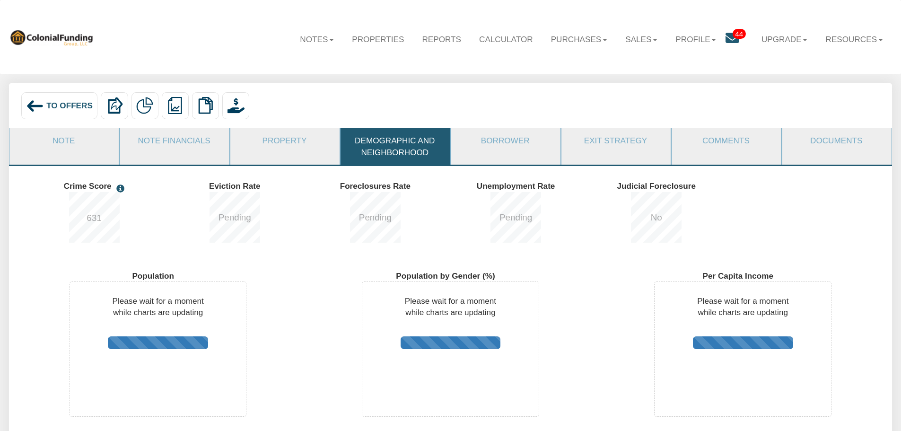
drag, startPoint x: 295, startPoint y: 138, endPoint x: 301, endPoint y: 139, distance: 6.6
click at [295, 138] on link "Property" at bounding box center [284, 140] width 108 height 25
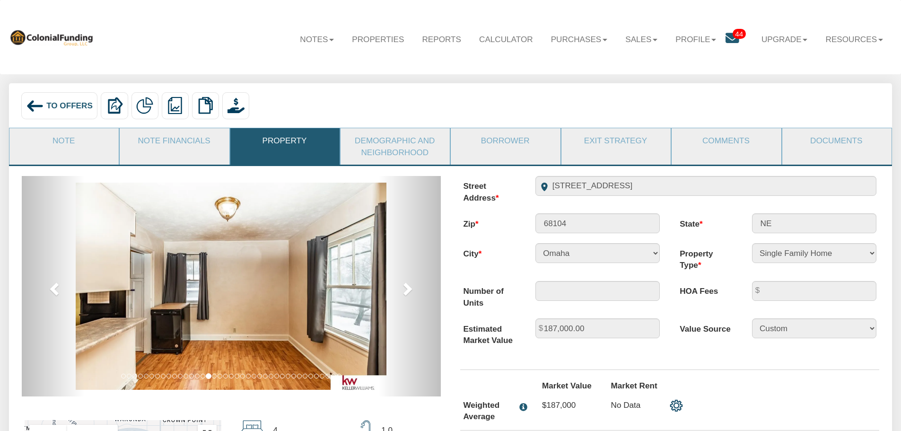
drag, startPoint x: 169, startPoint y: 139, endPoint x: 407, endPoint y: 268, distance: 270.6
click at [169, 139] on link "Note Financials" at bounding box center [174, 140] width 108 height 25
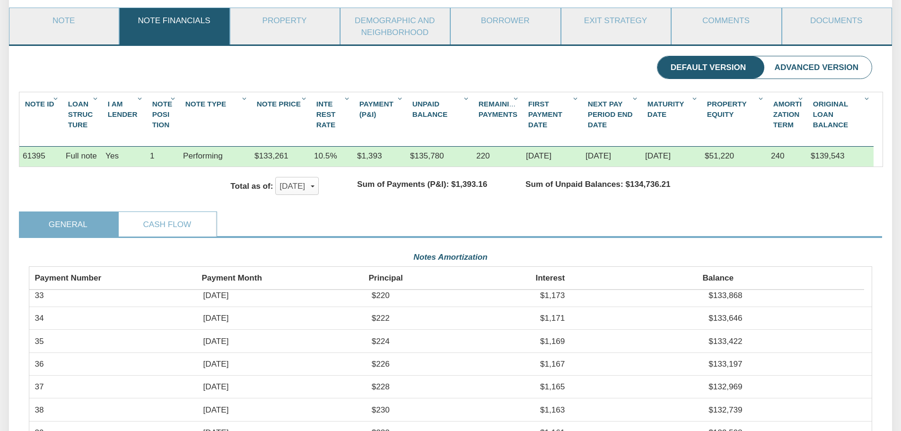
scroll to position [47, 0]
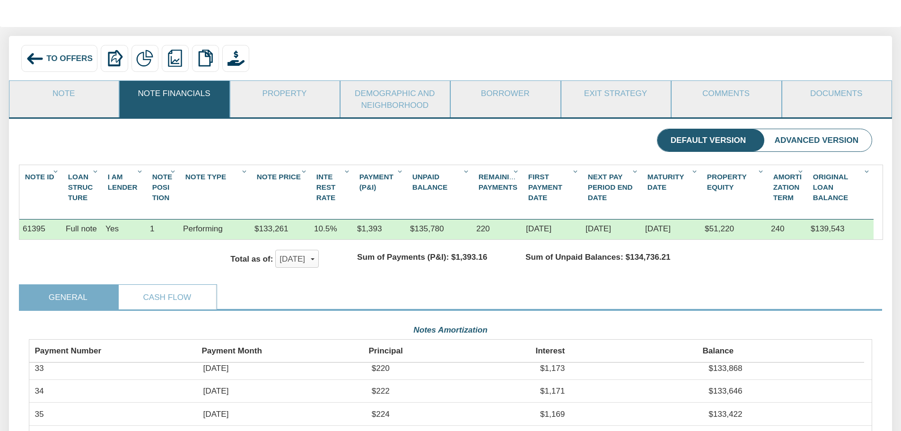
click at [70, 103] on link "Note" at bounding box center [63, 93] width 108 height 25
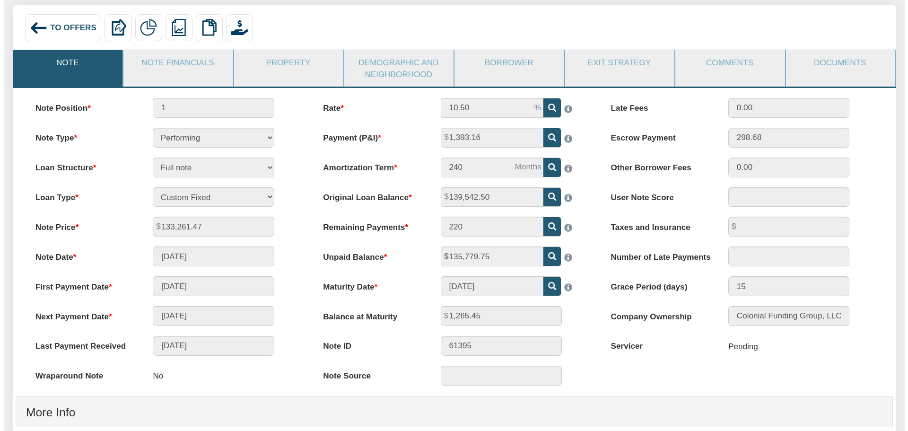
scroll to position [0, 0]
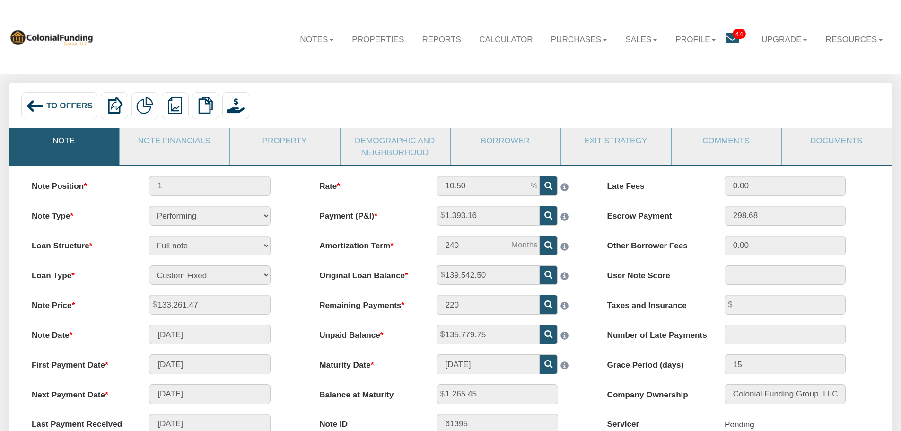
click at [496, 141] on link "Borrower" at bounding box center [505, 140] width 108 height 25
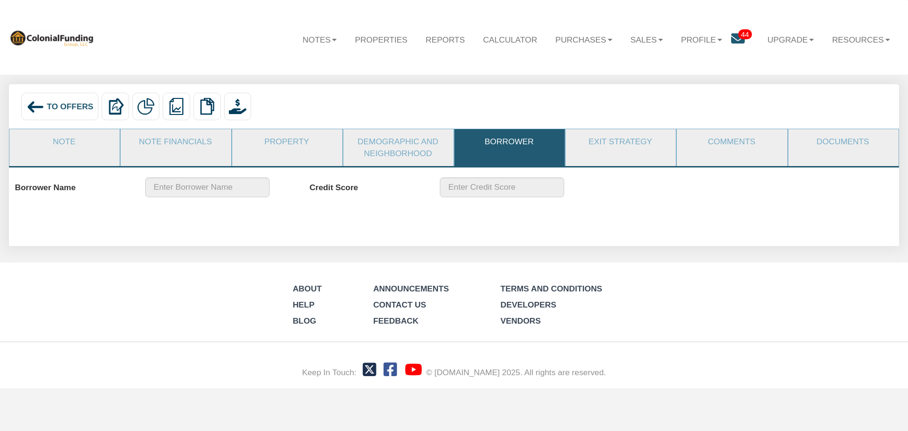
click at [66, 137] on link "Note" at bounding box center [63, 141] width 109 height 25
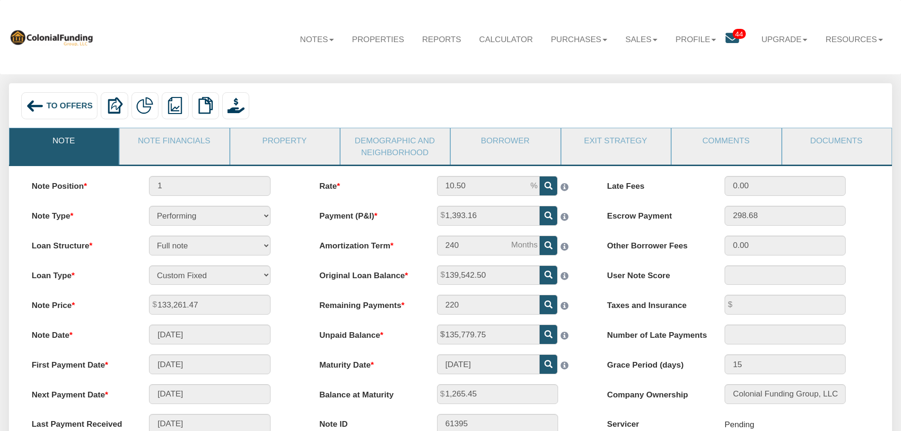
click at [831, 144] on link "Documents" at bounding box center [837, 140] width 108 height 25
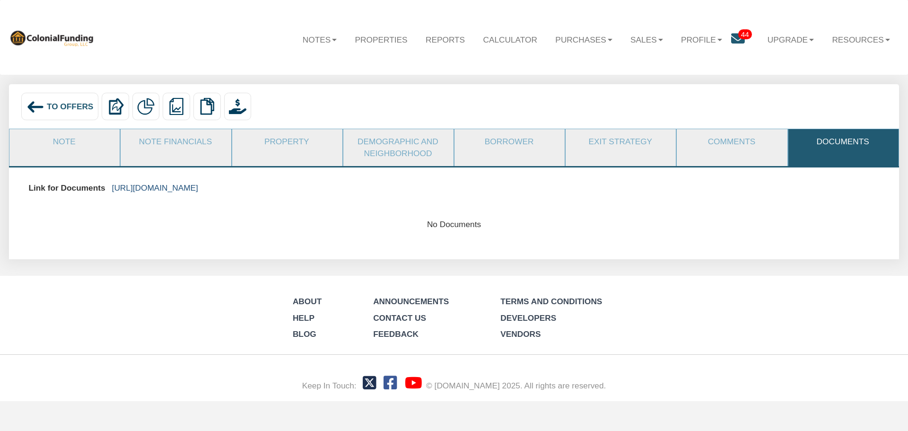
click at [198, 187] on link "https://colonialfundinggroup.sharepoint.com/:f:/s/operationsteam/ElQdUP1qi7ZAka…" at bounding box center [155, 187] width 86 height 9
click at [73, 107] on span "To Offers" at bounding box center [70, 106] width 47 height 9
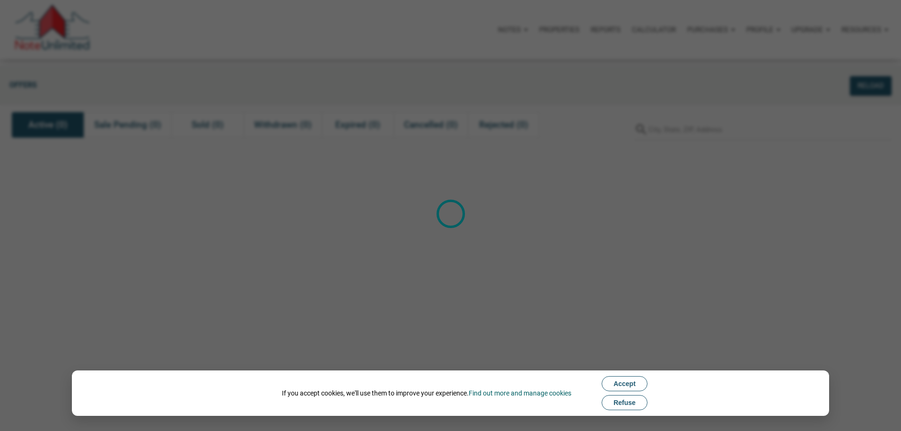
click at [78, 109] on div "Loading" at bounding box center [450, 215] width 901 height 431
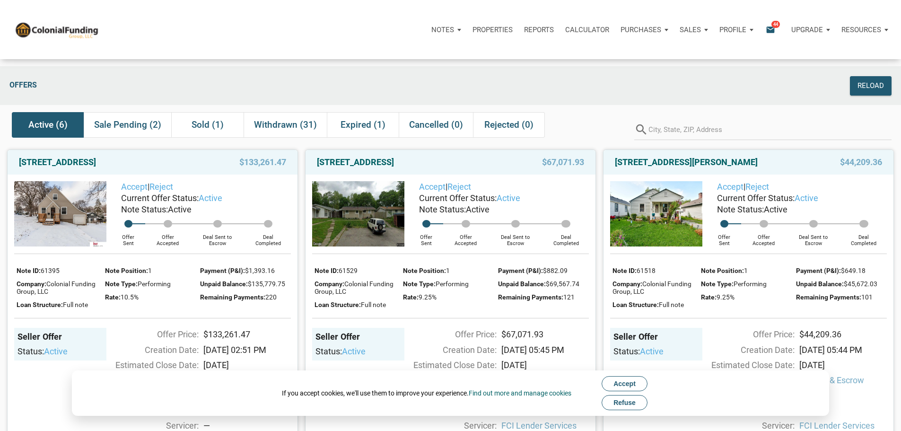
click at [622, 401] on span "Refuse" at bounding box center [625, 403] width 22 height 8
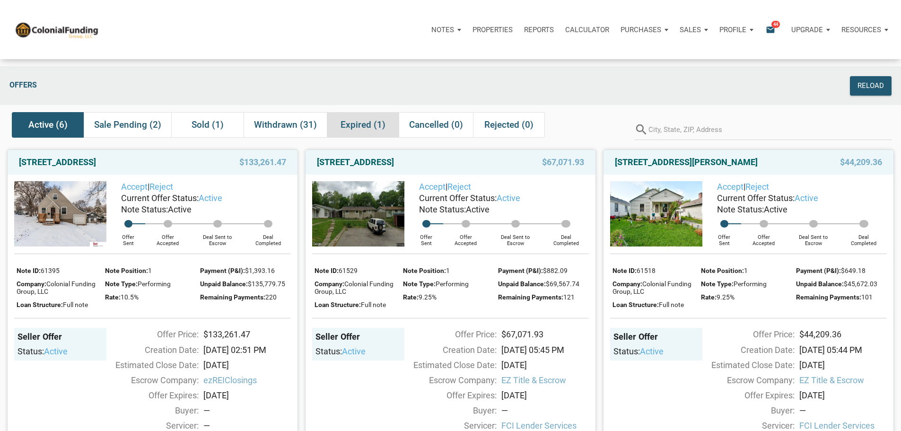
click at [367, 131] on span "Expired (1)" at bounding box center [363, 124] width 45 height 11
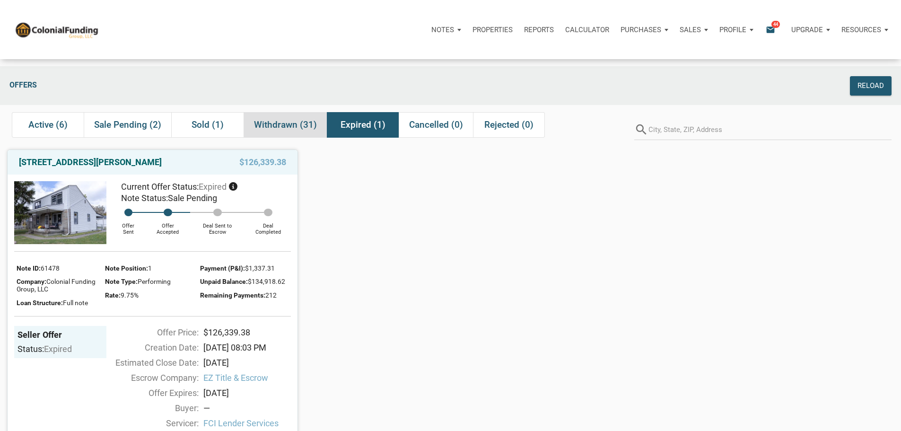
drag, startPoint x: 296, startPoint y: 127, endPoint x: 309, endPoint y: 128, distance: 13.8
click at [298, 127] on span "Withdrawn (31)" at bounding box center [285, 124] width 63 height 11
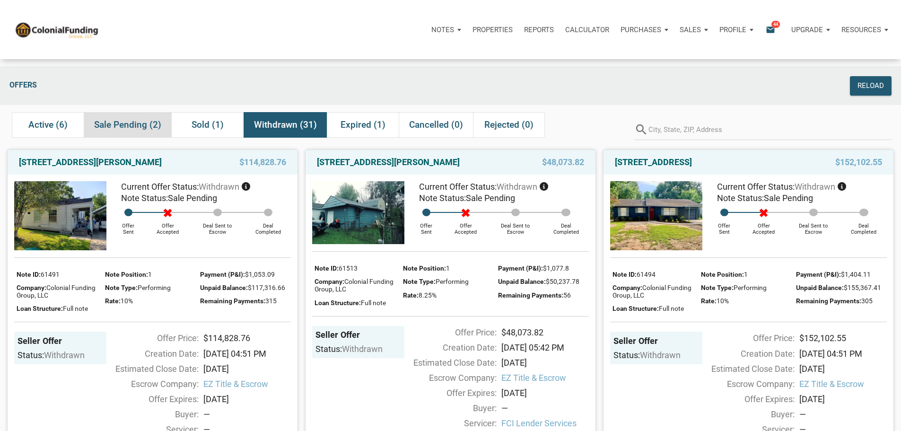
click at [143, 127] on span "Sale Pending (2)" at bounding box center [127, 124] width 67 height 11
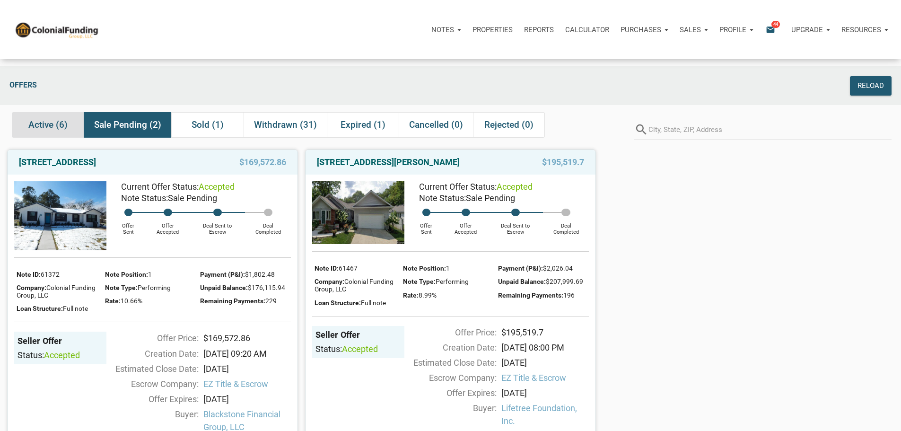
click at [44, 129] on span "Active (6)" at bounding box center [47, 124] width 39 height 11
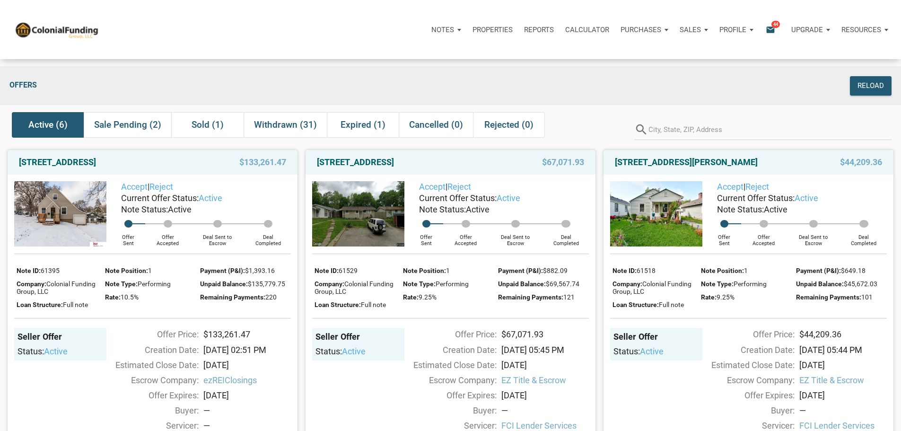
click at [720, 33] on p "Profile" at bounding box center [733, 30] width 27 height 9
click at [667, 63] on link "Settings" at bounding box center [712, 54] width 90 height 19
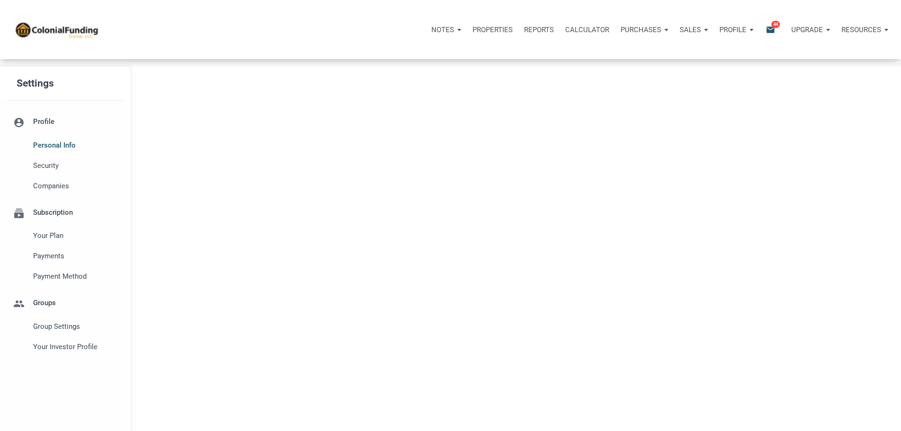
type input "[GEOGRAPHIC_DATA]"
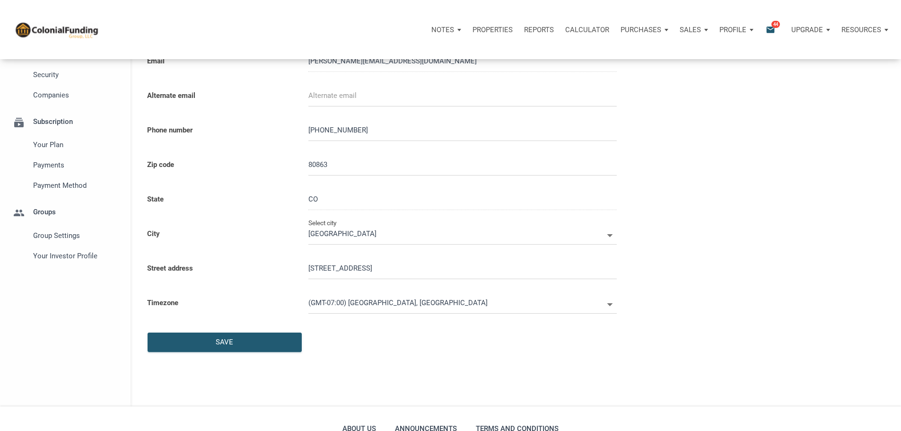
select select
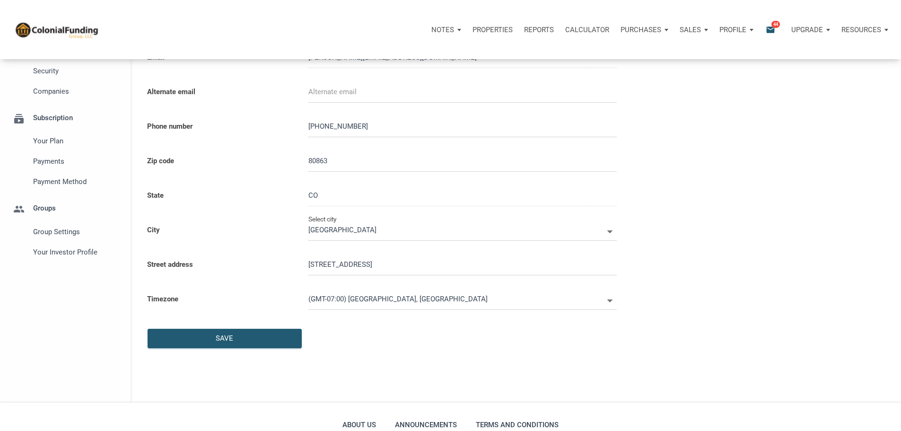
click at [76, 258] on span "Your Investor Profile" at bounding box center [76, 252] width 86 height 11
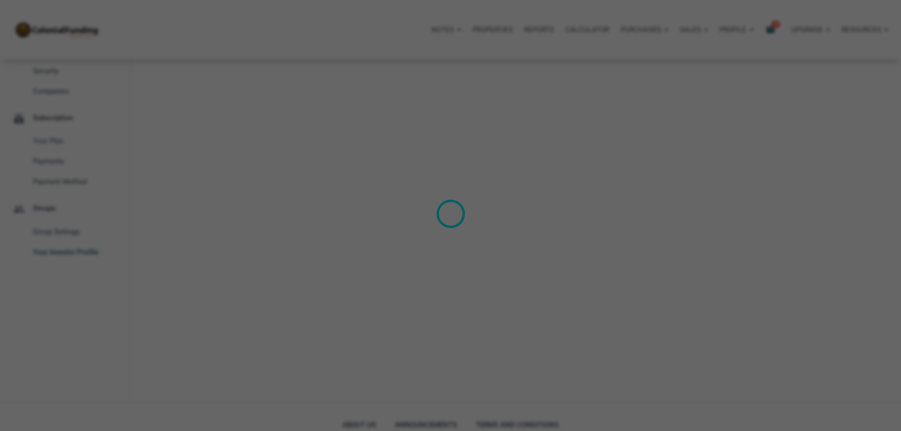
type input "Cash Flow - [DATE] Income"
select select
type input "$ 150,000"
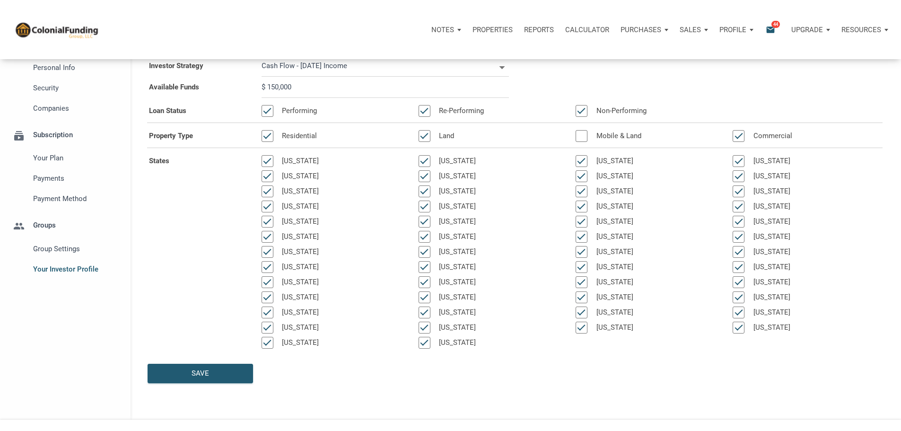
scroll to position [95, 0]
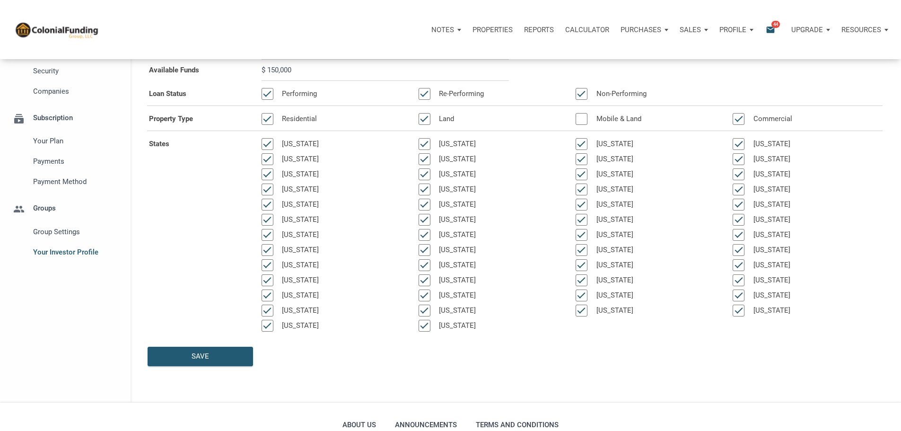
click at [733, 256] on div at bounding box center [739, 250] width 12 height 12
select select
type input "$ 150,000"
click at [273, 165] on div at bounding box center [268, 159] width 12 height 12
select select
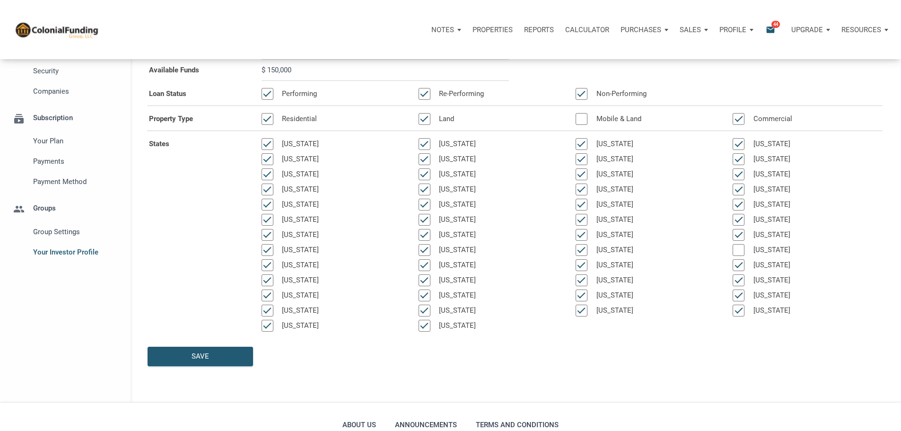
type input "$ 150,000"
click at [431, 256] on div at bounding box center [425, 250] width 12 height 12
select select
type input "$ 150,000"
click at [431, 256] on div at bounding box center [425, 250] width 12 height 12
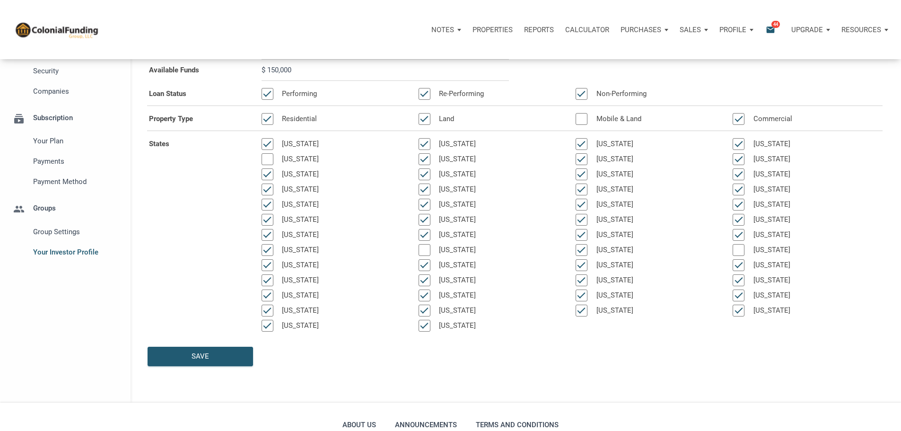
select select
type input "$ 150,000"
click at [199, 362] on div "Save" at bounding box center [201, 356] width 18 height 11
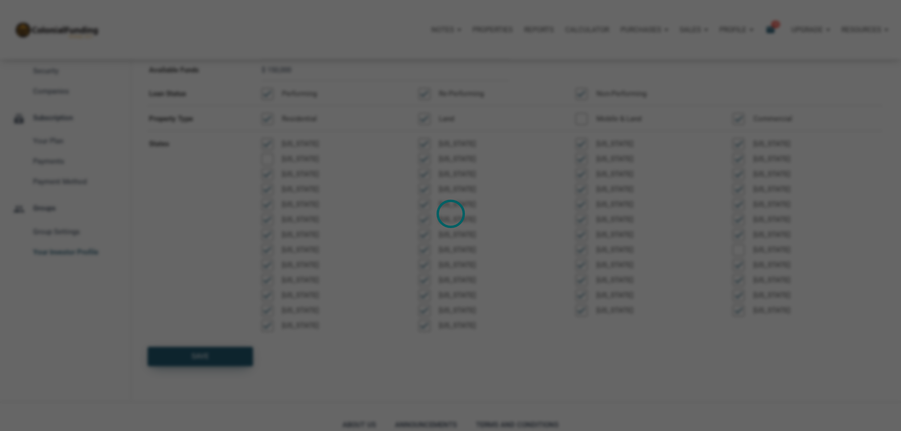
select select
type input "$ 150,000"
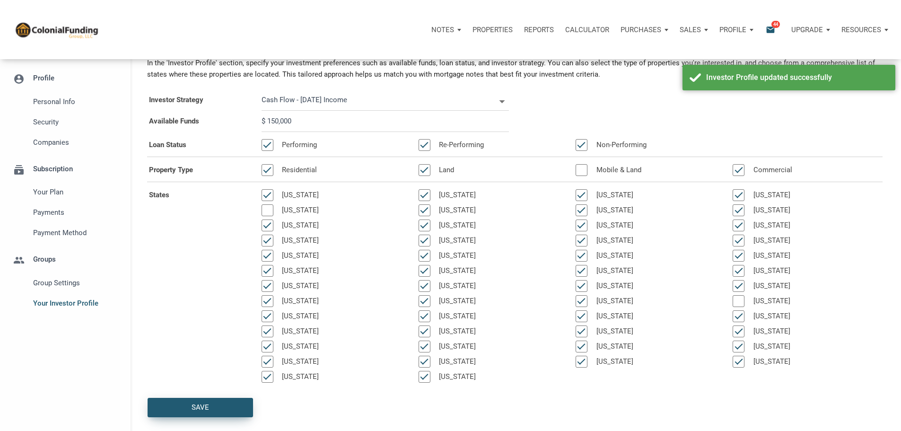
scroll to position [0, 0]
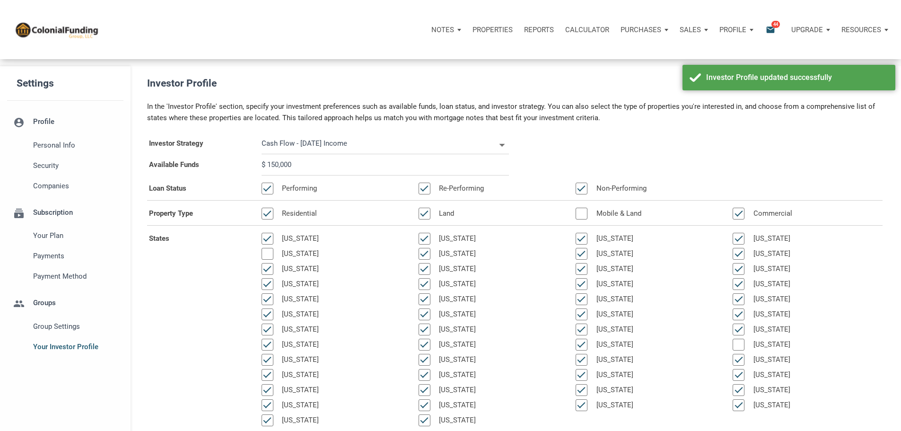
click at [91, 352] on span "Your Investor Profile" at bounding box center [76, 346] width 86 height 11
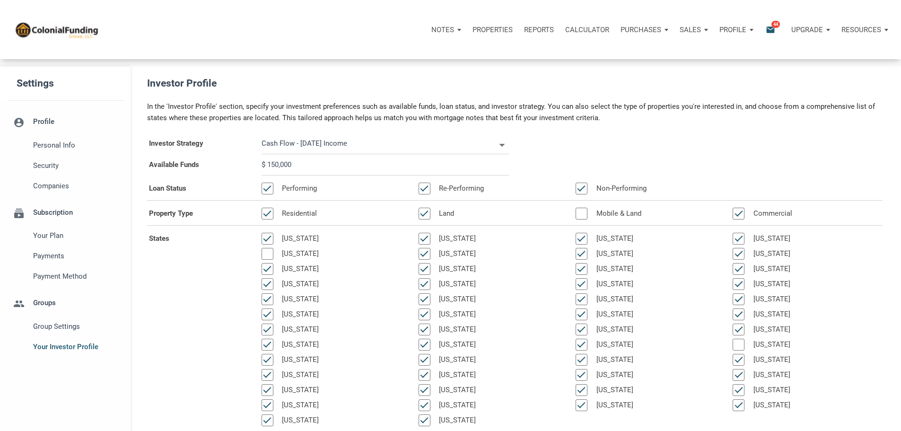
click at [499, 147] on icon at bounding box center [502, 145] width 6 height 3
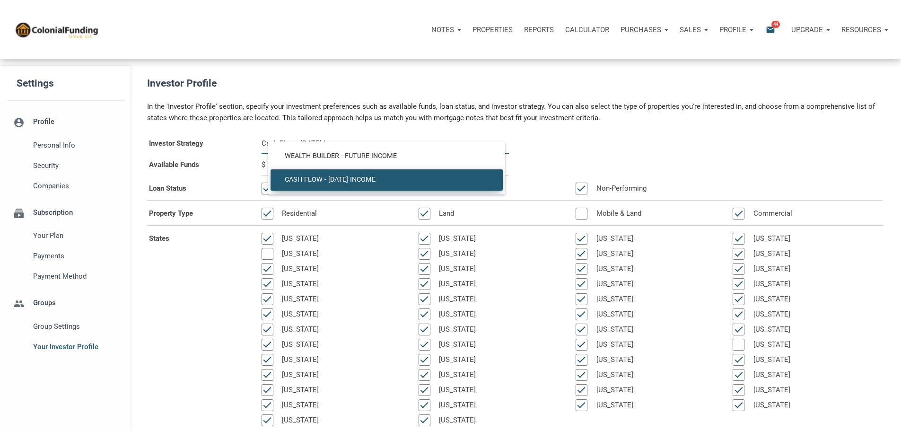
click at [661, 154] on div "Investor Strategy Cash Flow - [DATE] Income Cash Flow - [DATE] Income" at bounding box center [515, 143] width 750 height 21
select select
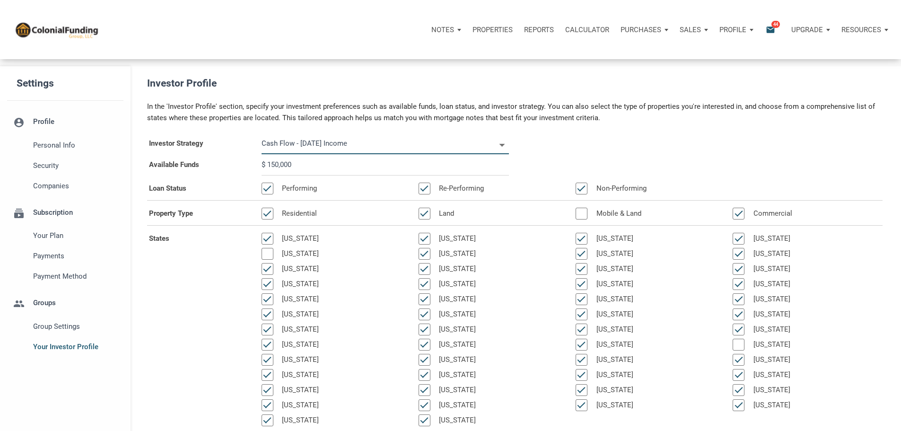
click at [454, 32] on p "Purchases" at bounding box center [443, 30] width 23 height 9
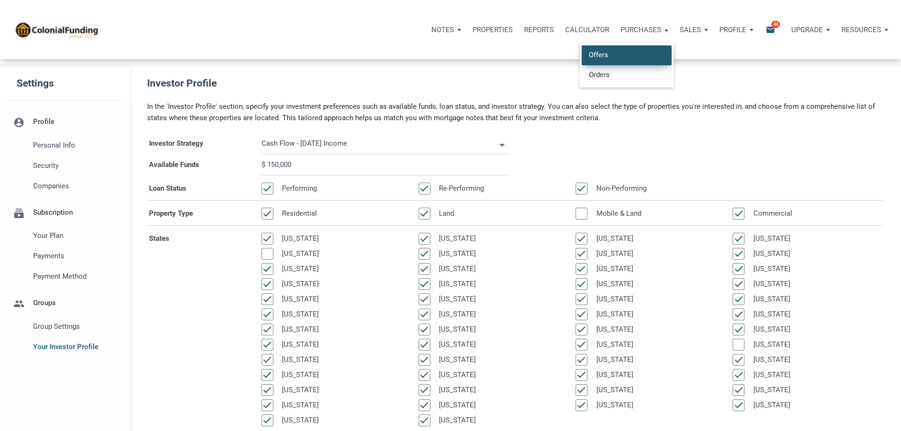
click at [582, 59] on link "Offers" at bounding box center [627, 54] width 90 height 19
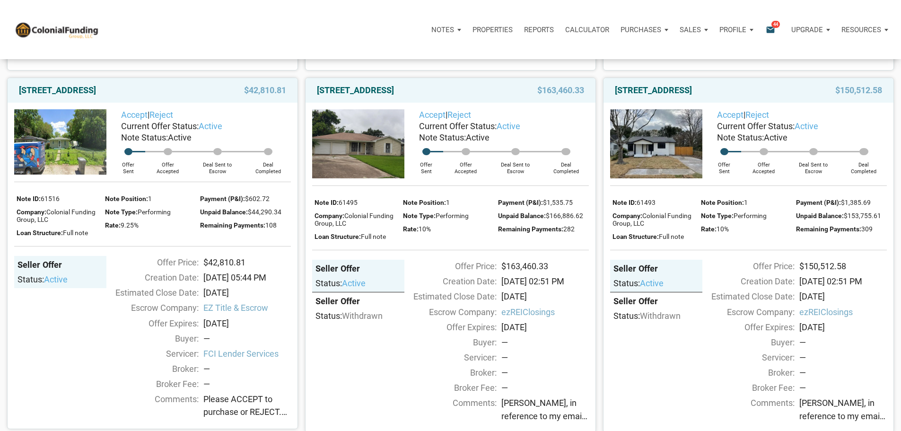
scroll to position [478, 0]
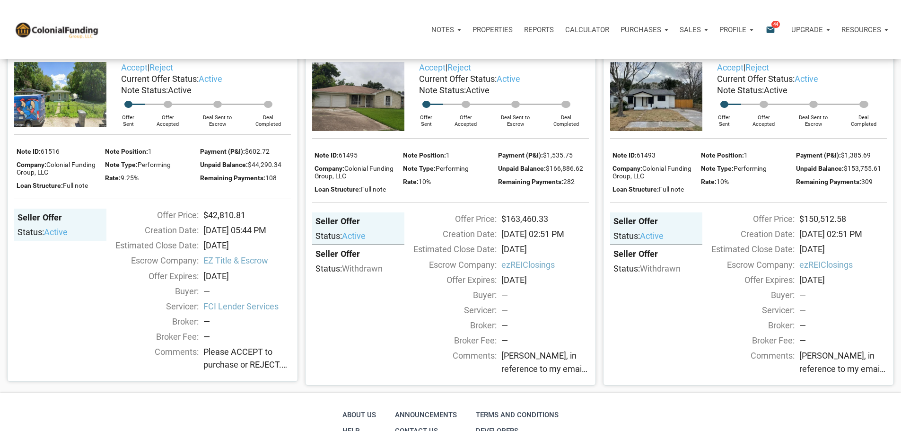
click at [385, 49] on link "7118 Heron, Houston, TX, 77087" at bounding box center [355, 42] width 77 height 11
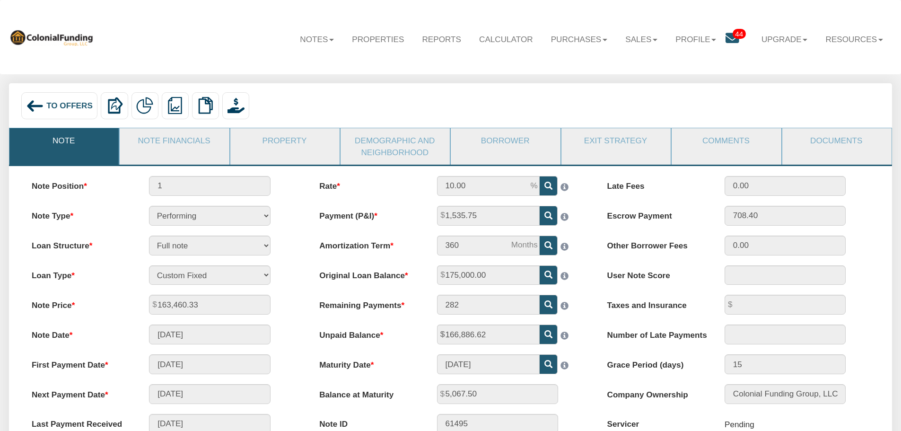
drag, startPoint x: 188, startPoint y: 142, endPoint x: 364, endPoint y: 224, distance: 193.7
click at [189, 142] on link "Note Financials" at bounding box center [174, 140] width 108 height 25
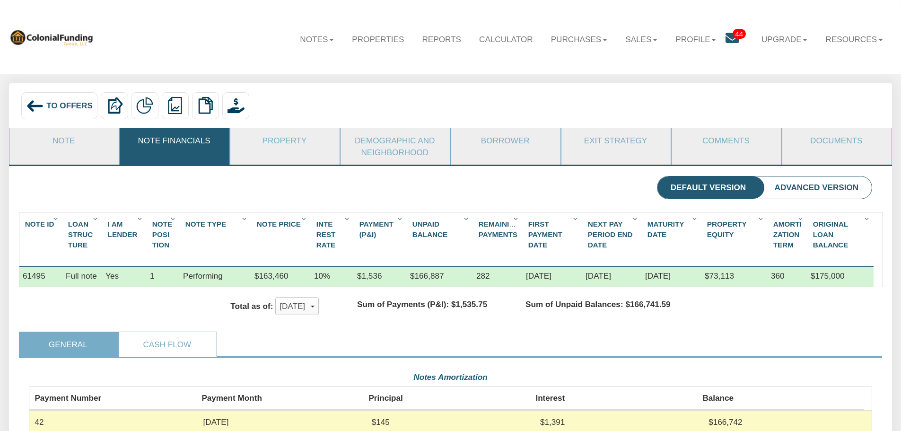
click at [306, 140] on link "Property" at bounding box center [284, 140] width 108 height 25
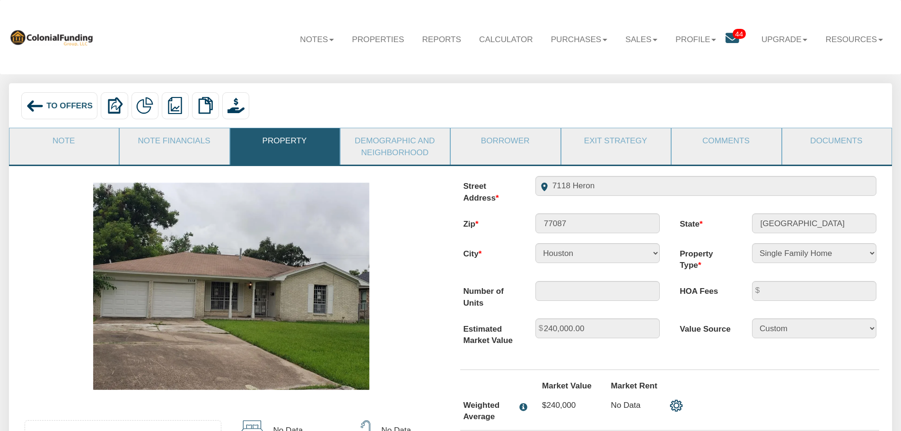
click at [829, 144] on link "Documents" at bounding box center [837, 140] width 108 height 25
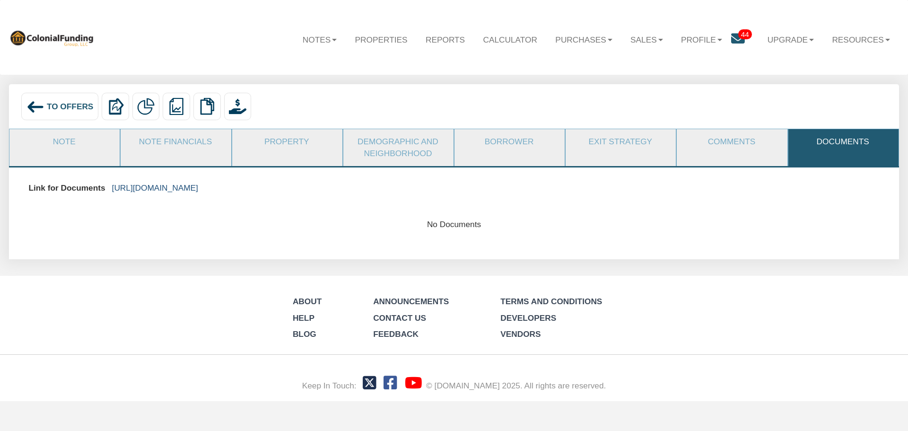
click at [198, 188] on link "[URL][DOMAIN_NAME]" at bounding box center [155, 187] width 86 height 9
